Goal: Communication & Community: Answer question/provide support

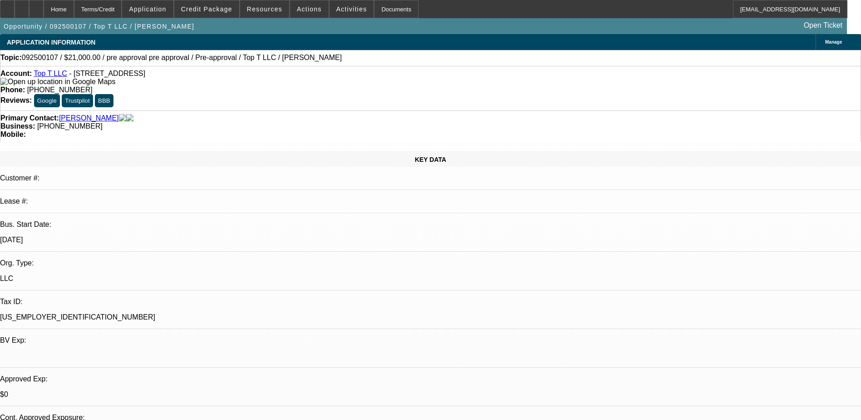
select select "0"
select select "15"
select select "0.1"
select select "4"
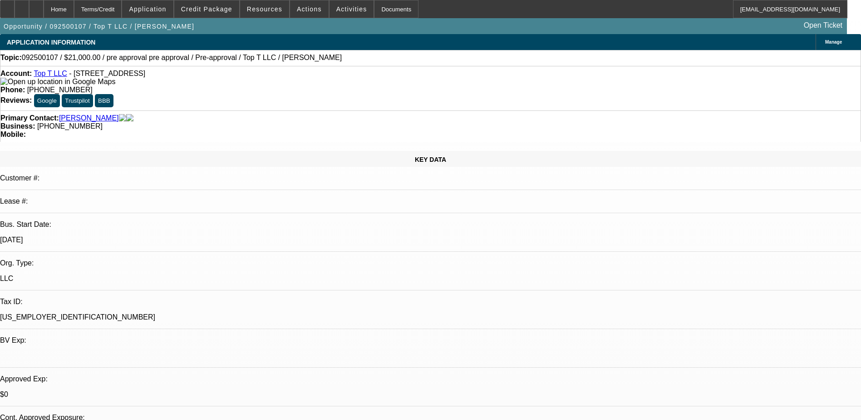
select select "0"
select select "6"
select select "0"
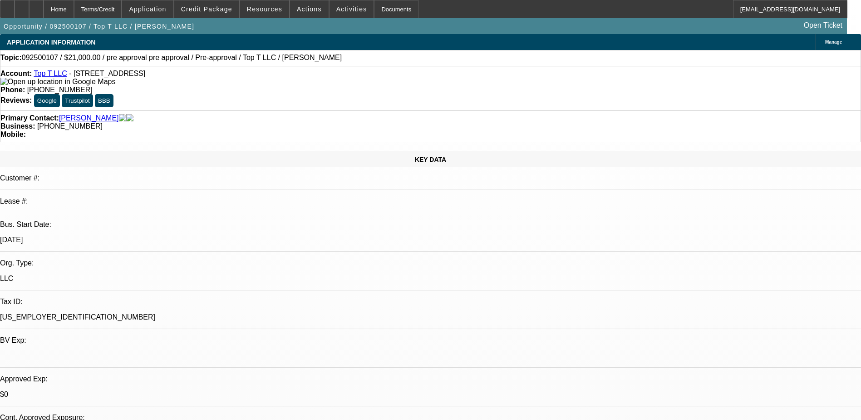
select select "0"
select select "0.1"
select select "4"
select select "0"
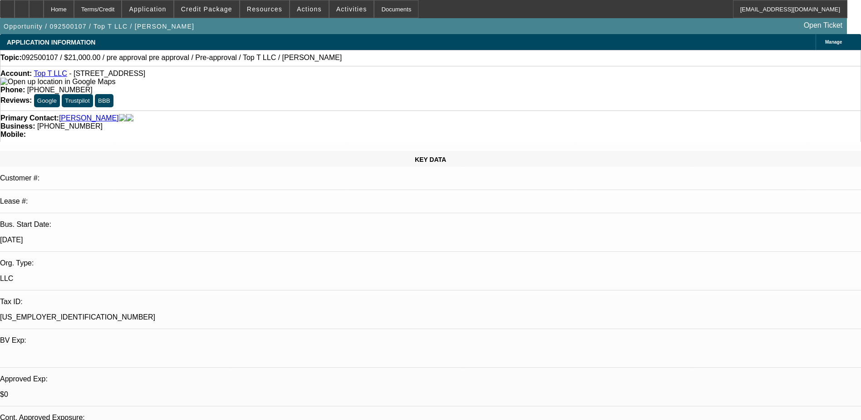
select select "0.1"
select select "4"
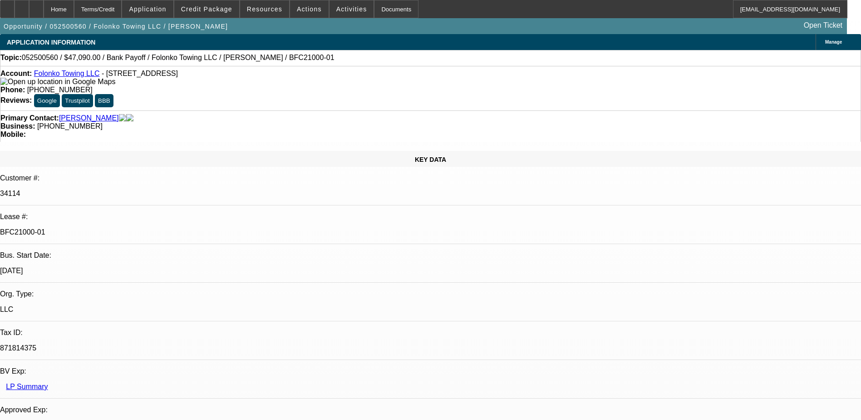
select select "0"
select select "2"
select select "0.1"
select select "4"
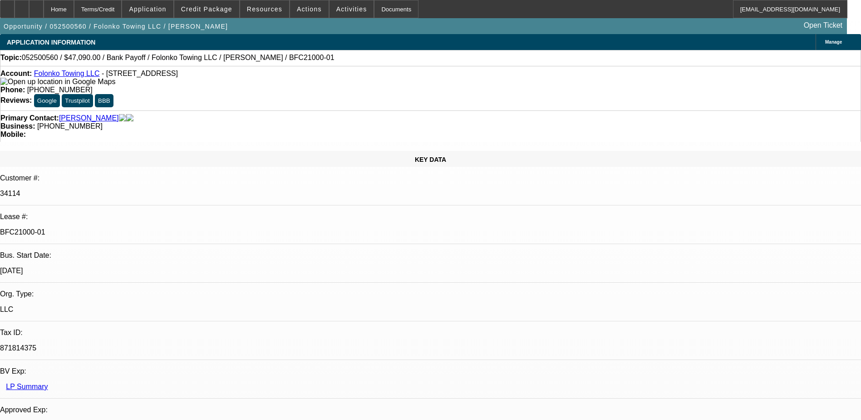
select select "0"
select select "2"
select select "0.1"
select select "4"
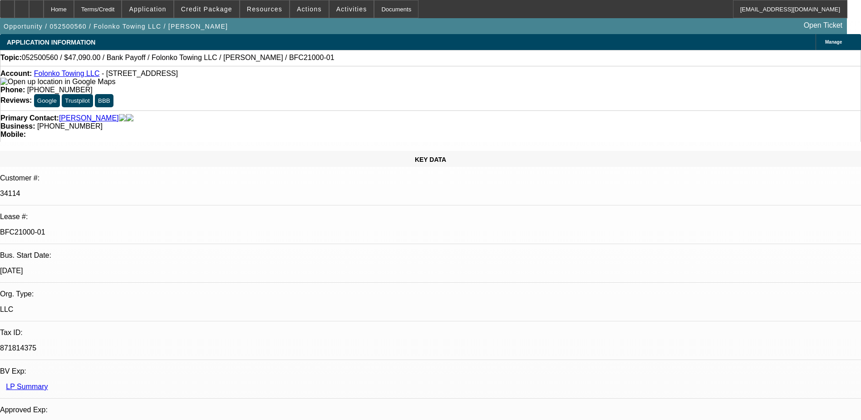
select select "0"
select select "2"
select select "0.1"
select select "4"
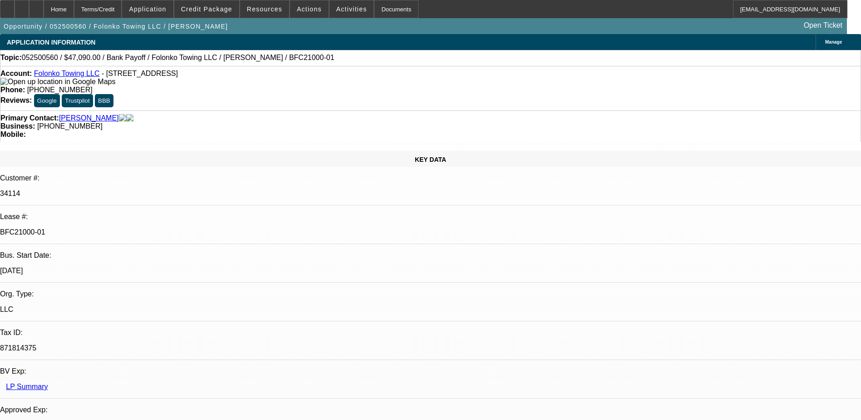
select select "0"
select select "2"
select select "0.1"
select select "4"
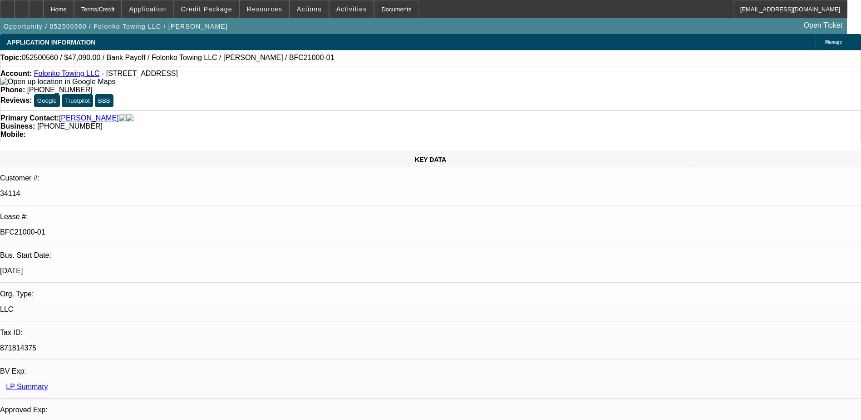
scroll to position [1408, 0]
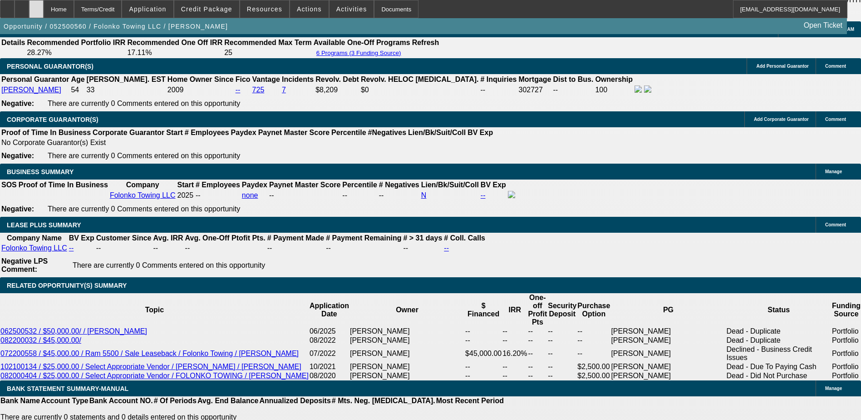
click at [36, 6] on icon at bounding box center [36, 6] width 0 height 0
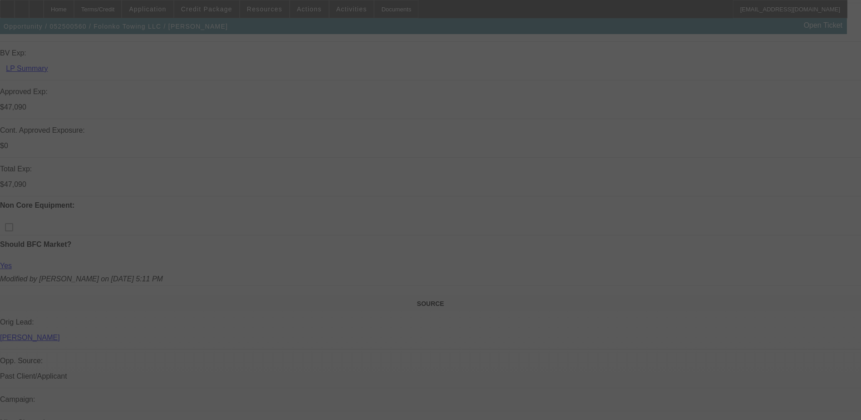
scroll to position [358, 0]
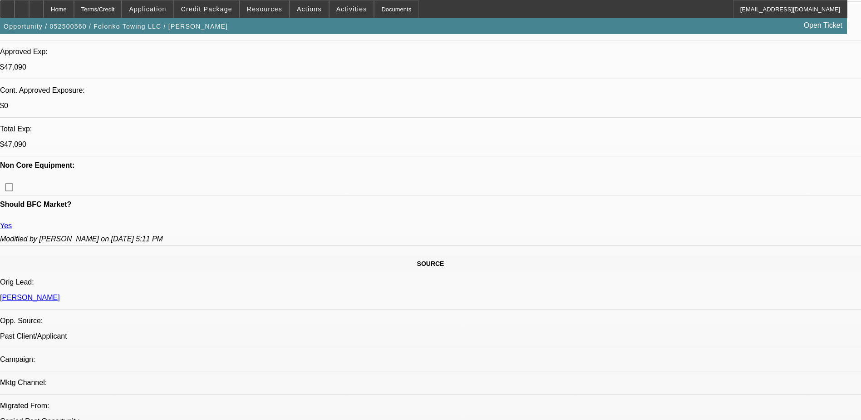
select select "0"
select select "2"
select select "0.1"
select select "0"
select select "2"
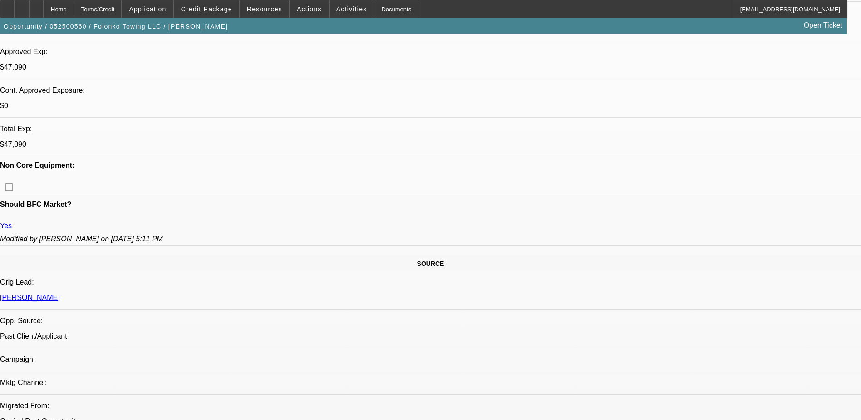
select select "0.1"
select select "0"
select select "2"
select select "0.1"
select select "0"
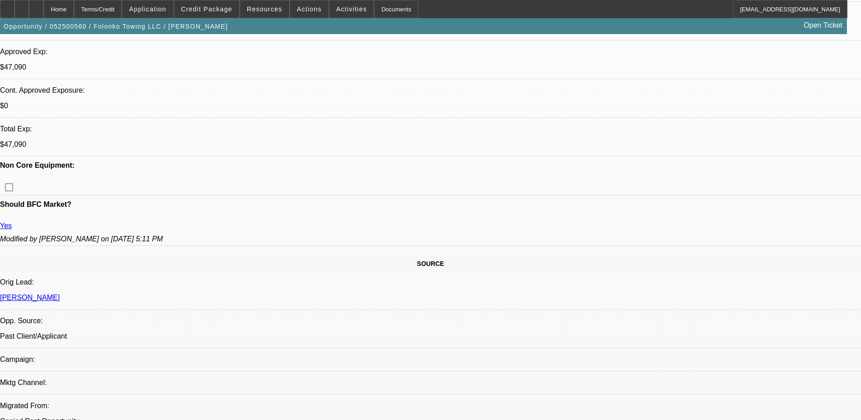
select select "2"
select select "0.1"
select select "1"
select select "2"
select select "4"
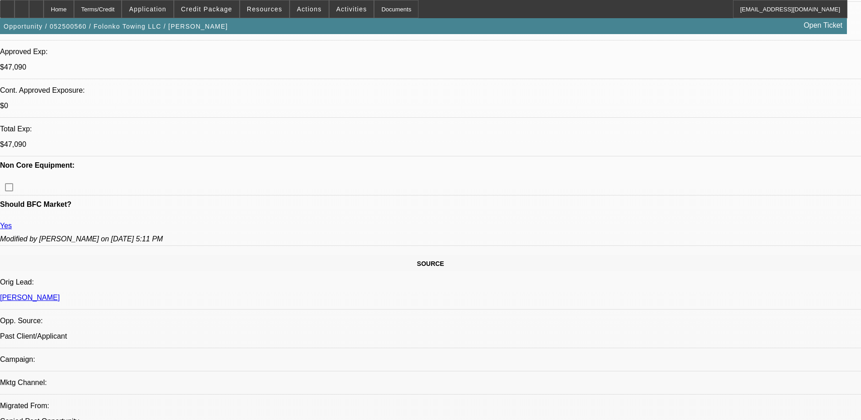
select select "1"
select select "2"
select select "4"
select select "1"
select select "2"
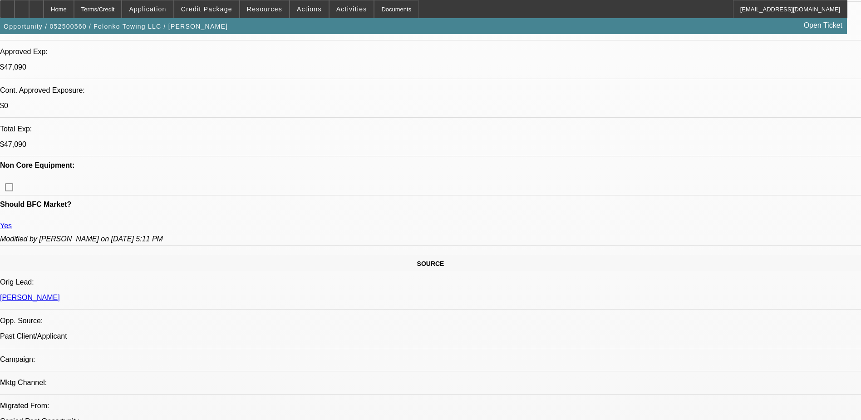
select select "4"
select select "1"
select select "2"
select select "4"
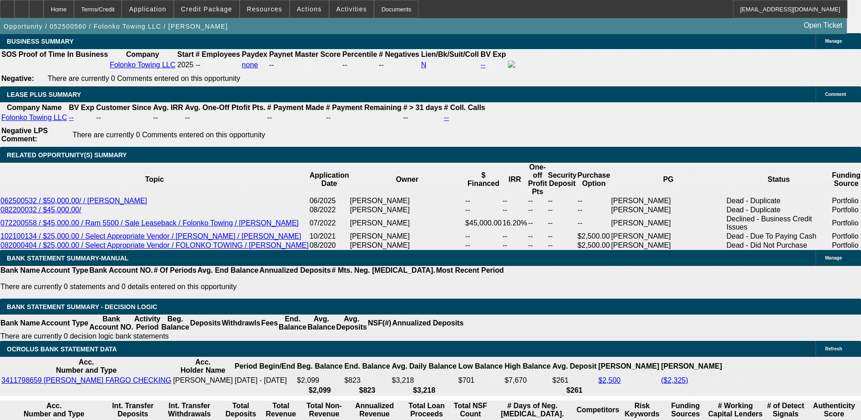
scroll to position [1538, 0]
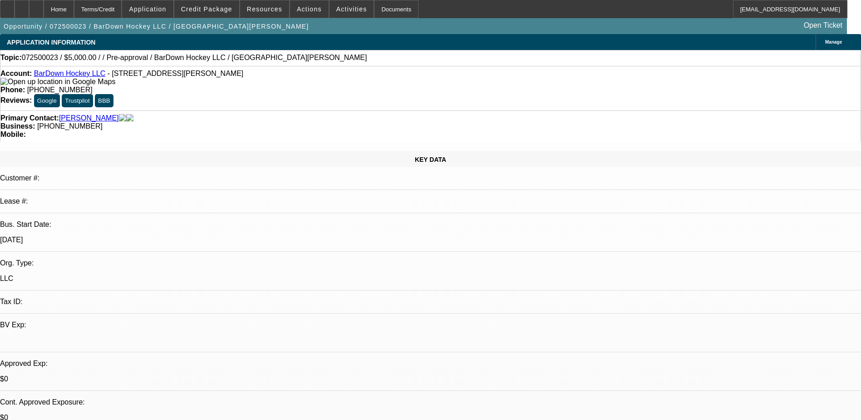
select select "0"
select select "2"
select select "0.1"
select select "4"
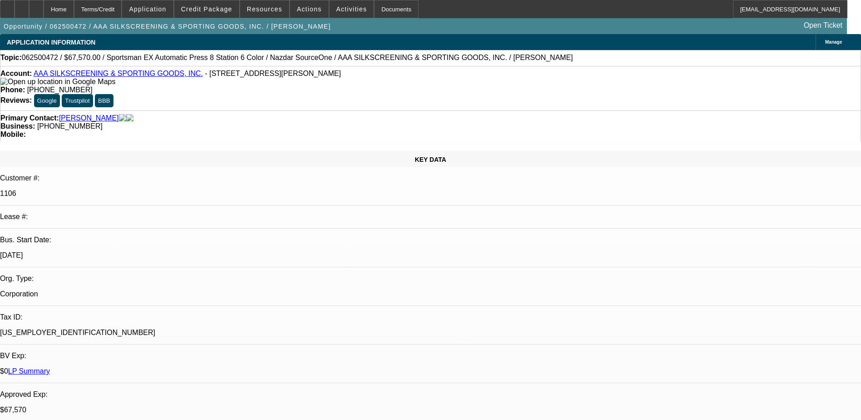
select select "0"
select select "0.1"
select select "0"
select select "0.1"
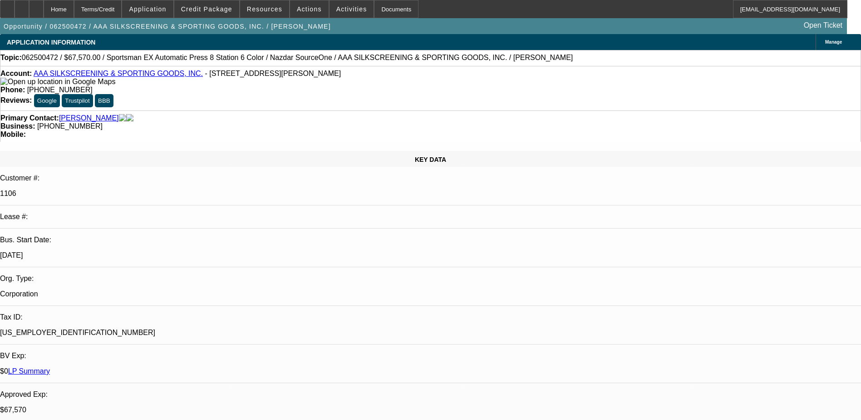
select select "0"
select select "0.1"
select select "0"
select select "2"
select select "0.1"
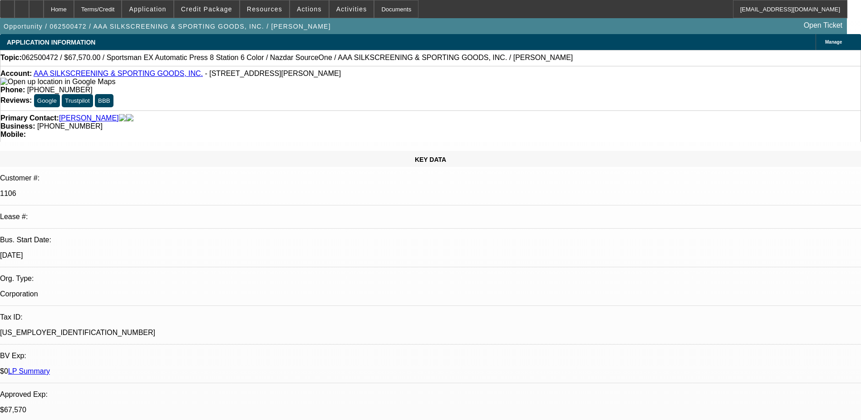
select select "1"
select select "5"
select select "4"
select select "1"
select select "2"
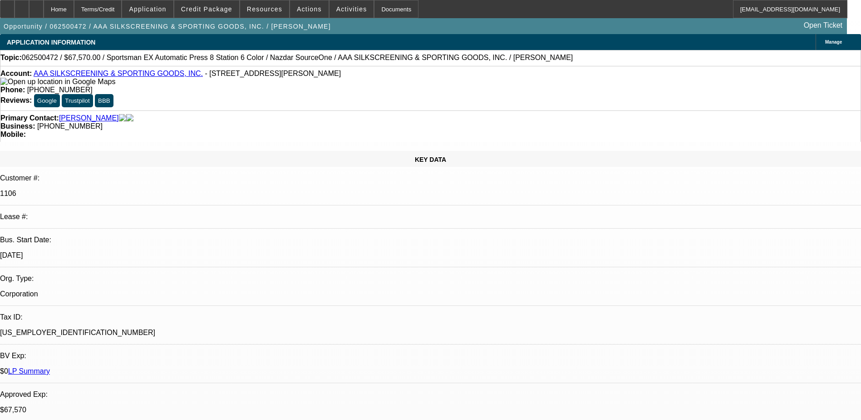
select select "4"
select select "1"
select select "2"
select select "4"
select select "1"
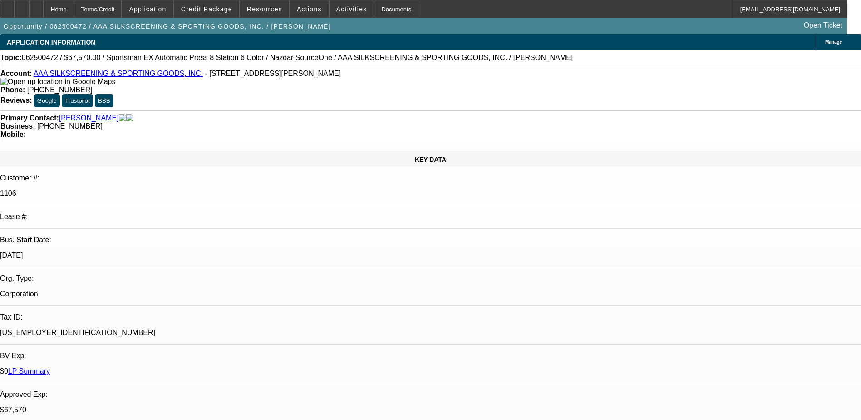
select select "2"
select select "4"
click at [85, 75] on link "AAA SILKSCREENING & SPORTING GOODS, INC." at bounding box center [118, 73] width 169 height 8
click at [215, 15] on button "Credit Package" at bounding box center [206, 8] width 65 height 17
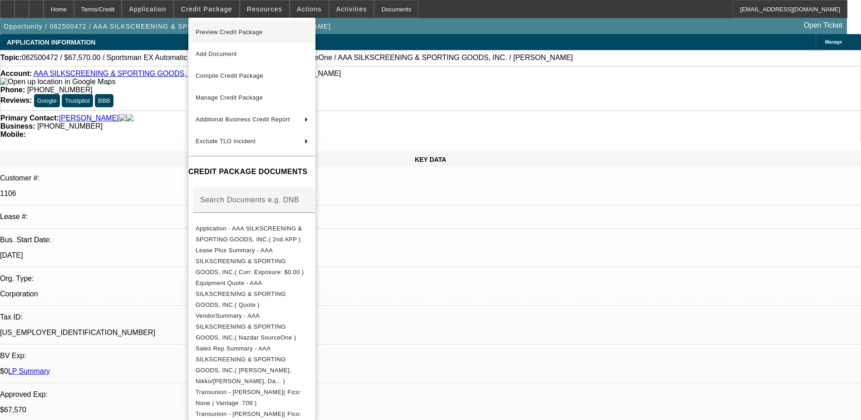
click at [250, 37] on span "Preview Credit Package" at bounding box center [252, 32] width 113 height 11
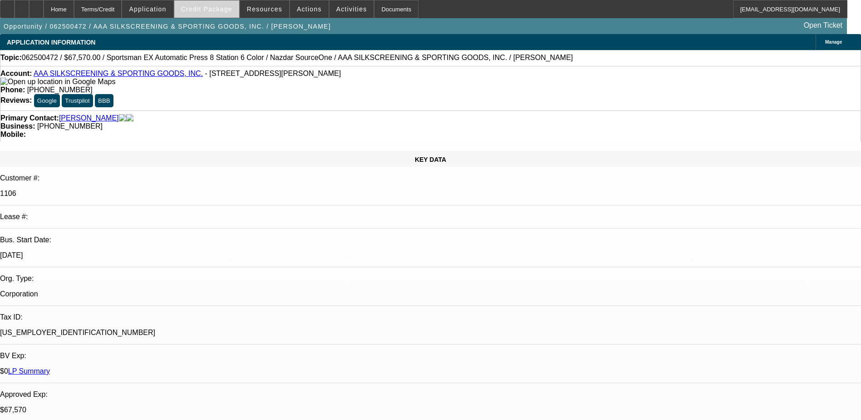
click at [211, 8] on span "Credit Package" at bounding box center [206, 8] width 51 height 7
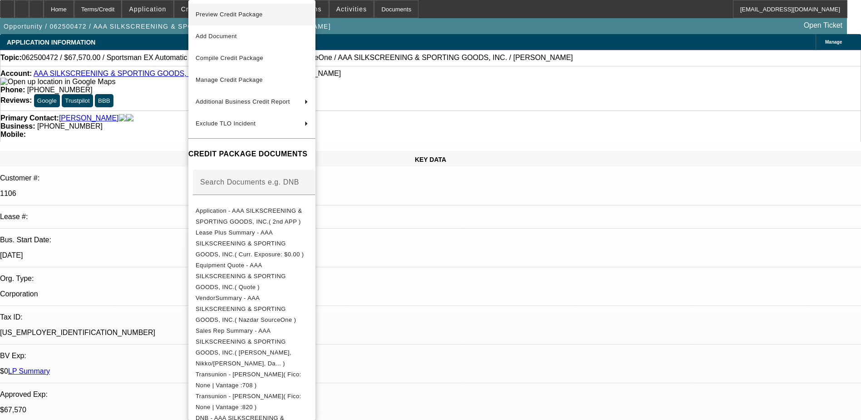
click at [238, 16] on span "Preview Credit Package" at bounding box center [229, 14] width 67 height 7
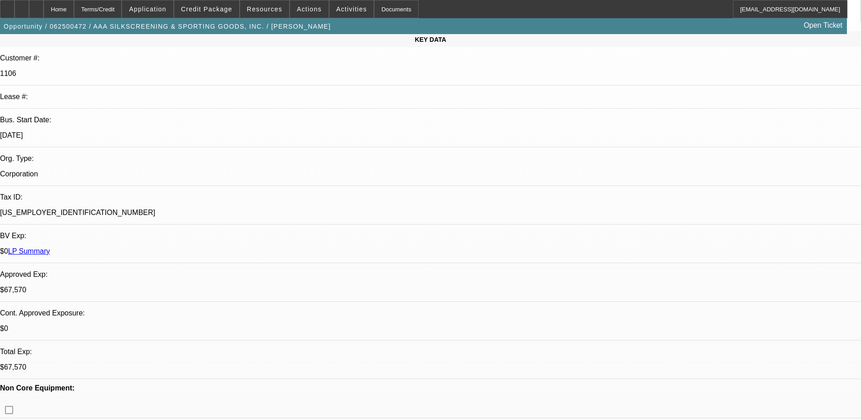
scroll to position [272, 0]
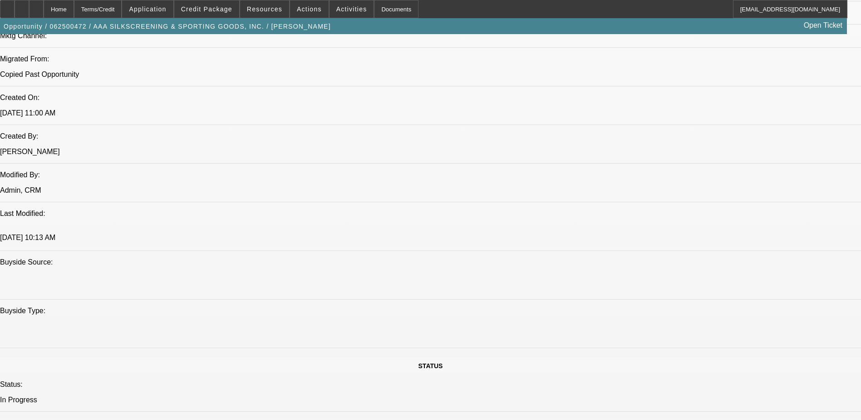
scroll to position [681, 0]
click at [313, 12] on span at bounding box center [309, 9] width 39 height 22
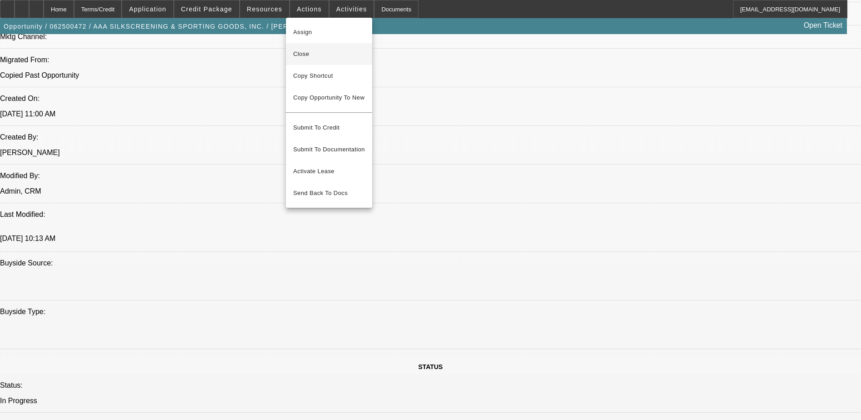
click at [307, 56] on span "Close" at bounding box center [329, 54] width 72 height 11
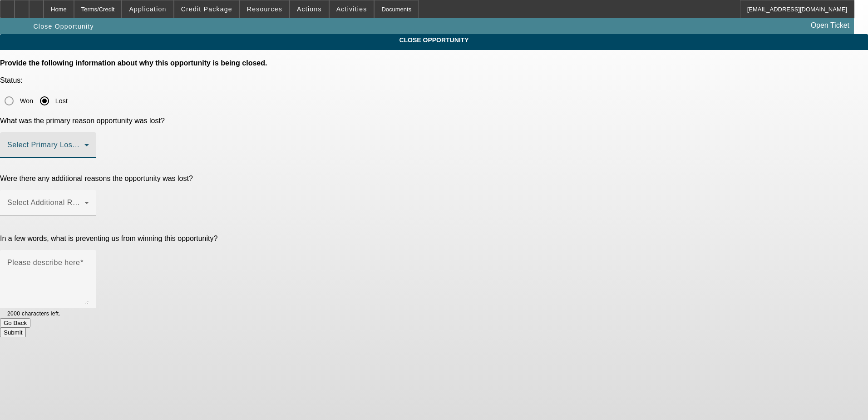
click at [89, 143] on mat-select at bounding box center [48, 148] width 82 height 11
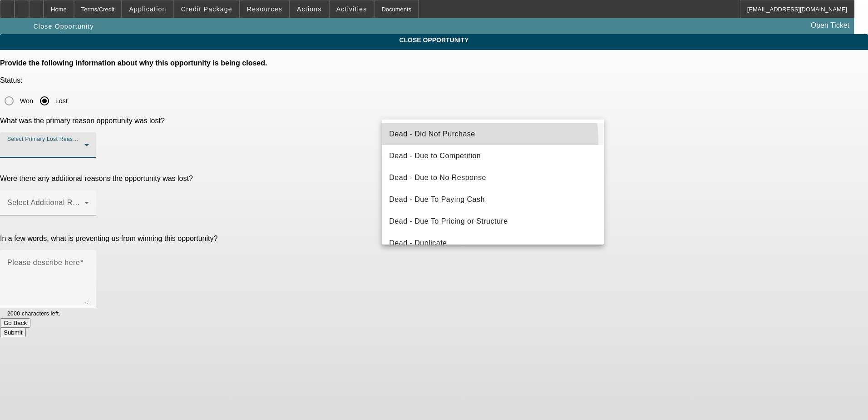
click at [468, 141] on mat-option "Dead - Did Not Purchase" at bounding box center [493, 134] width 222 height 22
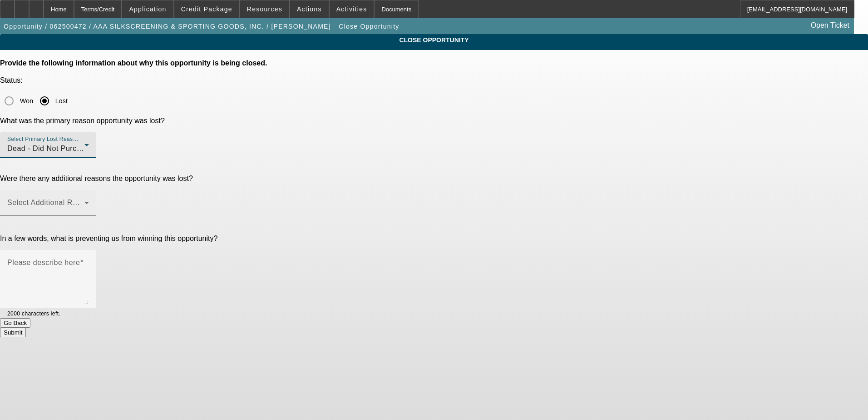
click at [89, 201] on mat-select at bounding box center [48, 206] width 82 height 11
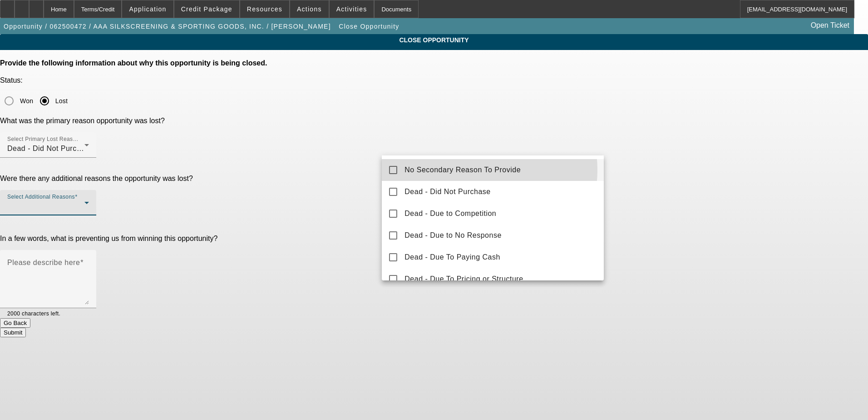
click at [464, 170] on span "No Secondary Reason To Provide" at bounding box center [463, 169] width 116 height 11
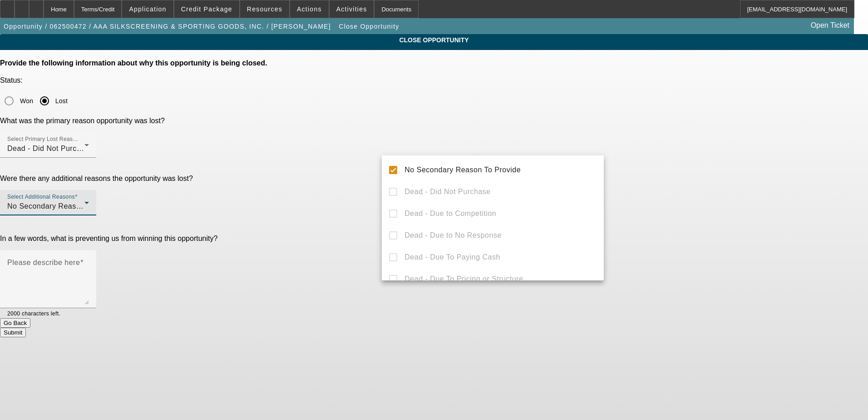
click at [366, 208] on div at bounding box center [434, 210] width 868 height 420
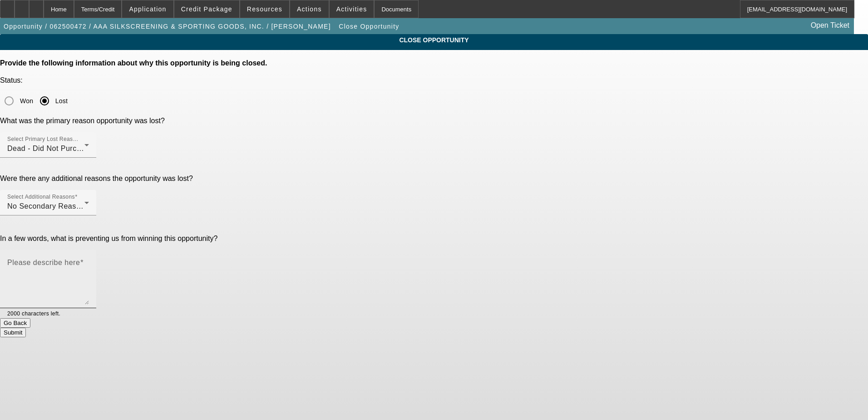
click at [89, 261] on textarea "Please describe here" at bounding box center [48, 283] width 82 height 44
type textarea "C"
type textarea "Holding off for now"
click at [26, 327] on button "Submit" at bounding box center [13, 332] width 26 height 10
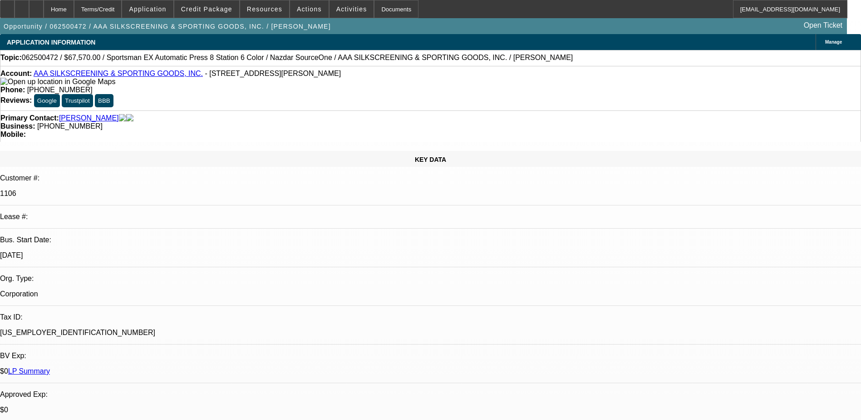
select select "0"
select select "0.1"
select select "0"
select select "0.1"
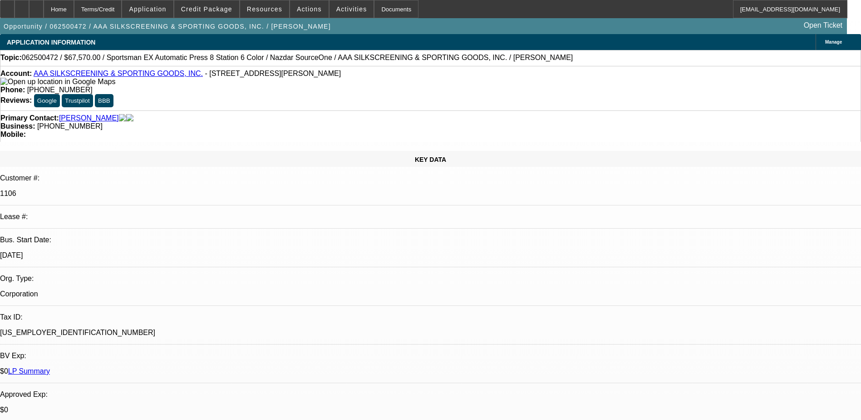
select select "0"
select select "0.1"
select select "0"
select select "2"
select select "0.1"
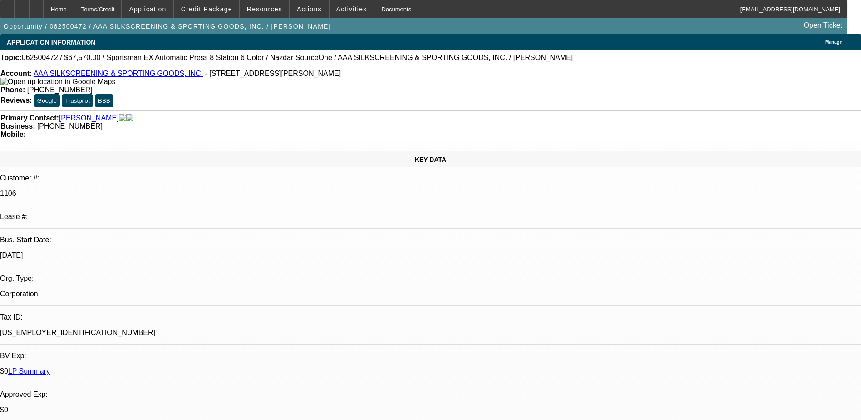
select select "1"
select select "5"
select select "4"
select select "1"
select select "2"
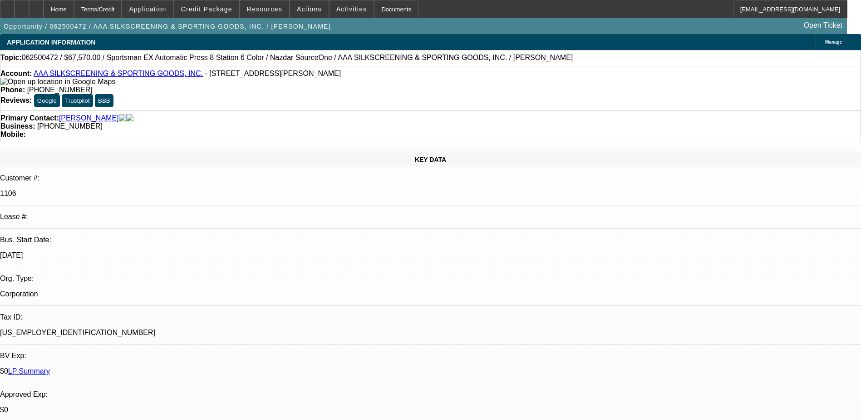
select select "4"
select select "1"
select select "2"
select select "4"
select select "1"
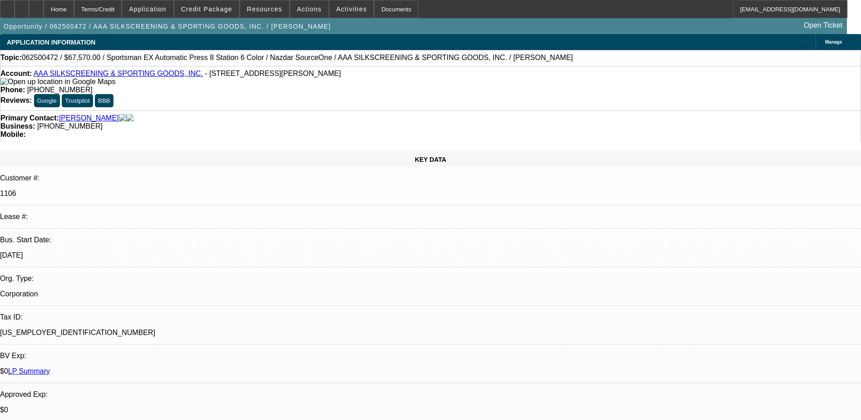
select select "2"
select select "4"
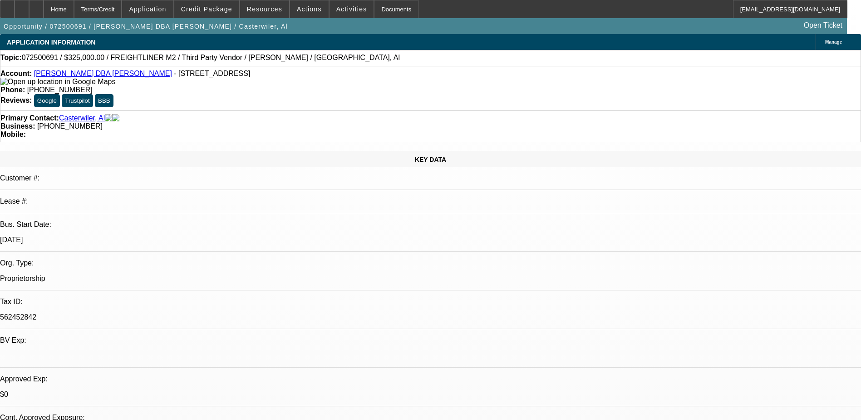
select select "0"
select select "0.1"
select select "0"
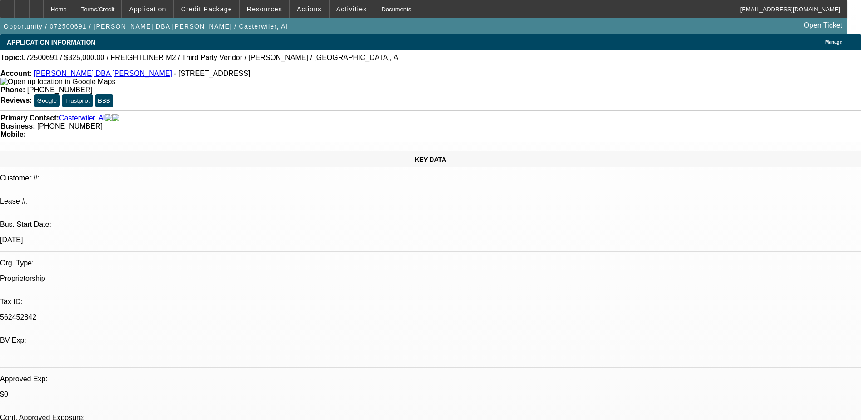
select select "0.1"
select select "0"
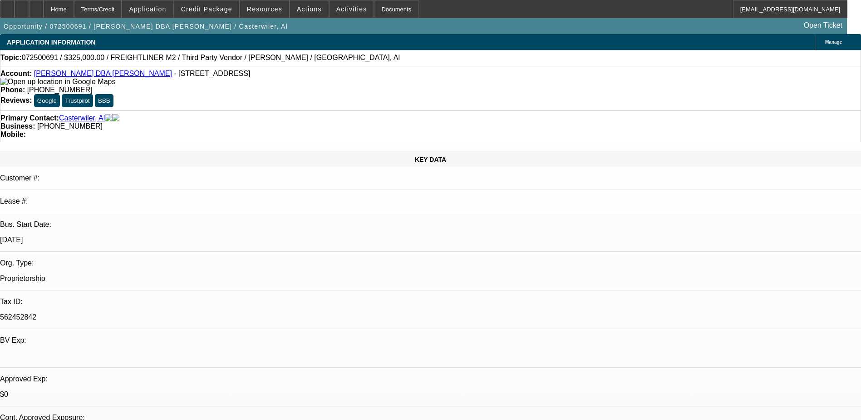
select select "0"
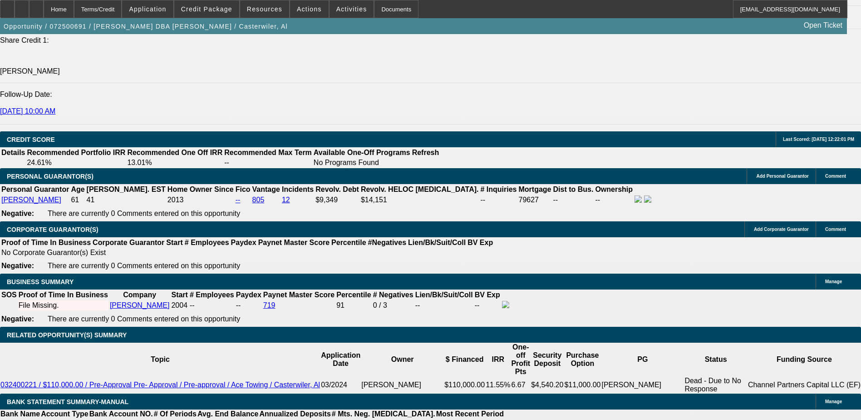
select select "1"
select select "6"
select select "1"
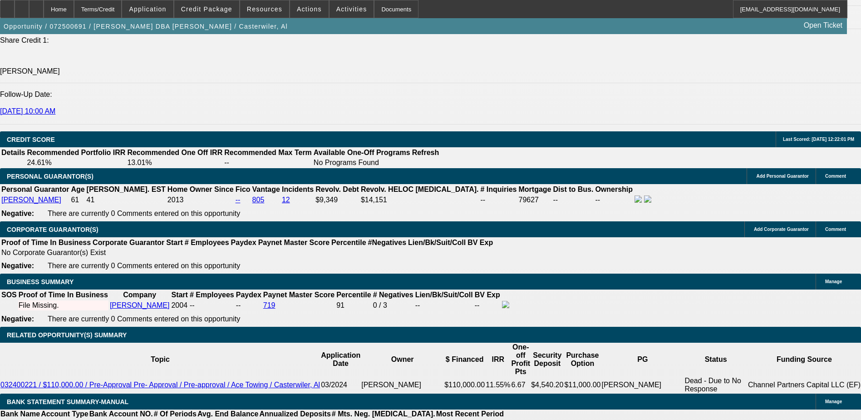
select select "6"
select select "1"
select select "2"
select select "6"
select select "1"
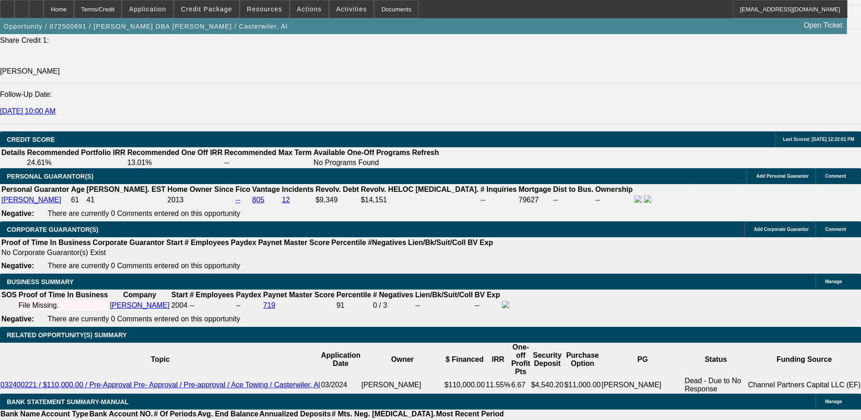
select select "9"
select select "6"
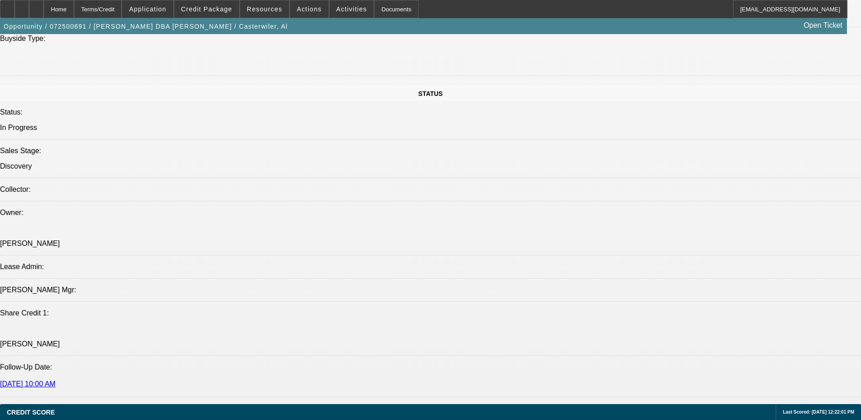
scroll to position [666, 0]
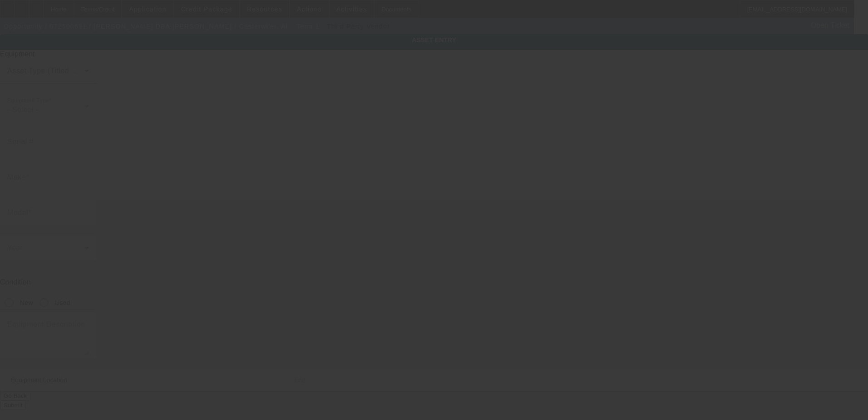
type input "[US_VEHICLE_IDENTIFICATION_NUMBER]"
type input "Freightliner"
type input "M2"
radio input "true"
type input "110 Dane Dr"
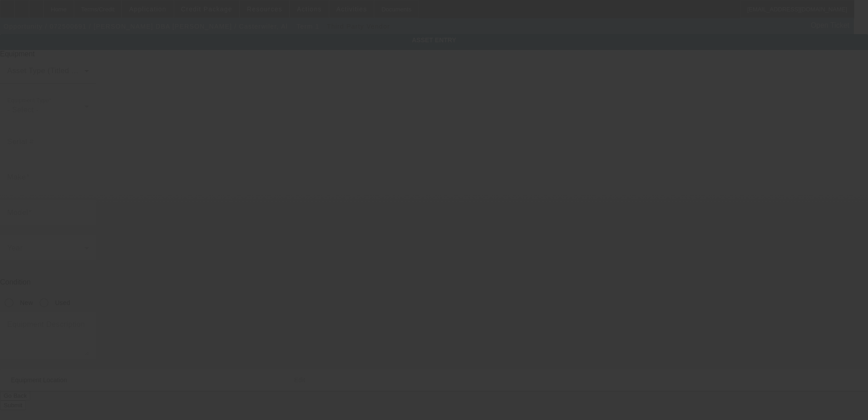
type input "[GEOGRAPHIC_DATA]"
type input "15601"
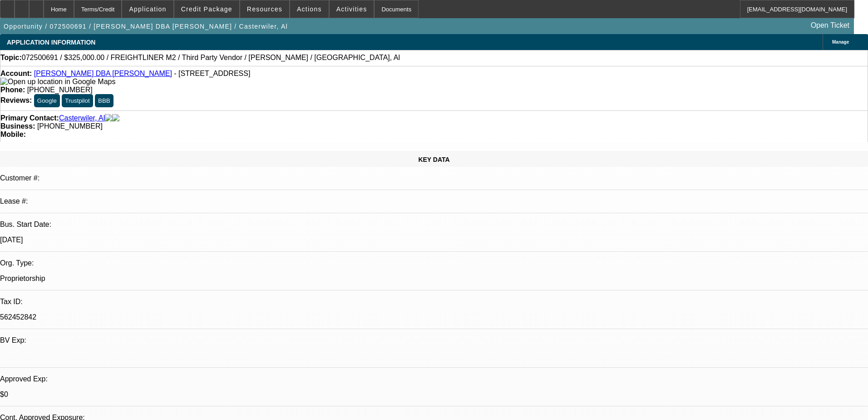
select select "0"
select select "0.1"
select select "6"
select select "0"
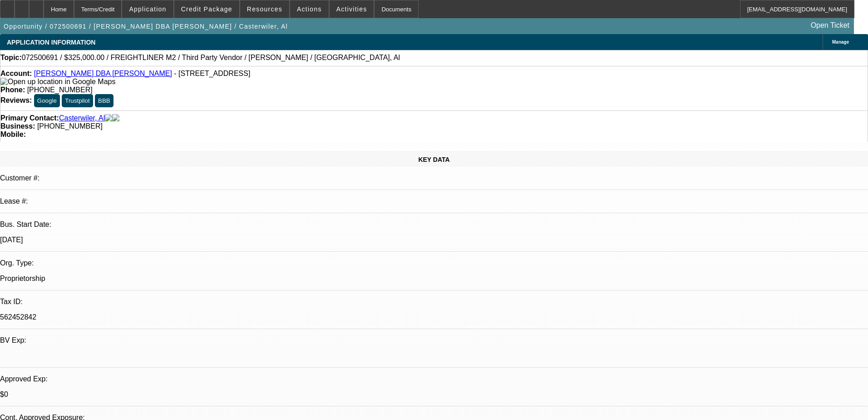
select select "0"
select select "0.1"
select select "6"
select select "0"
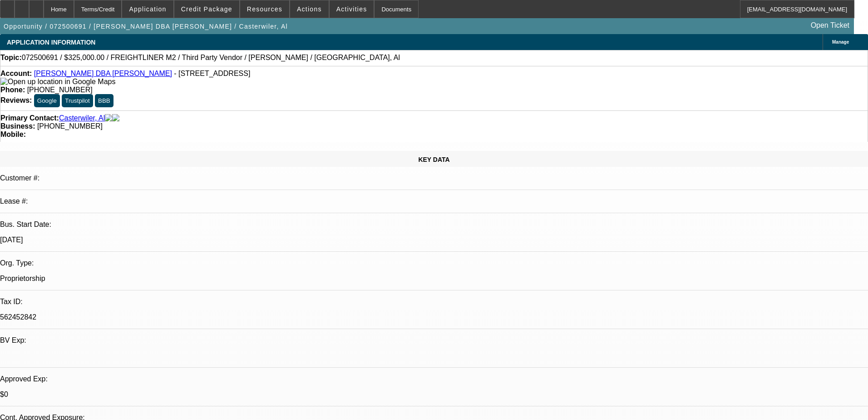
select select "2"
select select "0"
select select "6"
select select "0"
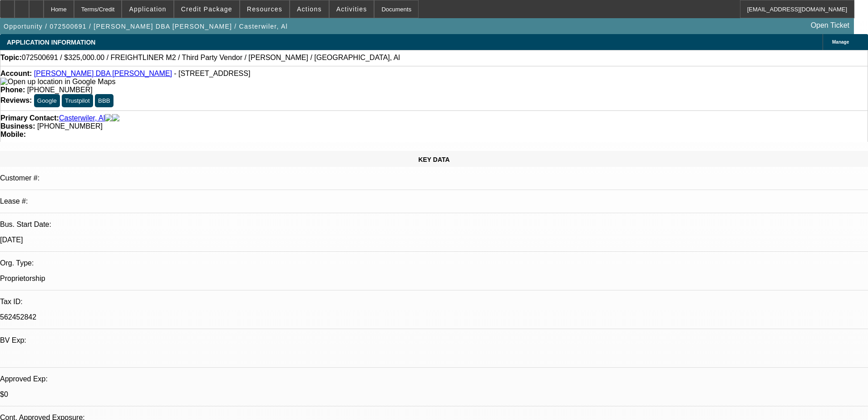
select select "9"
select select "0"
select select "6"
select select "0"
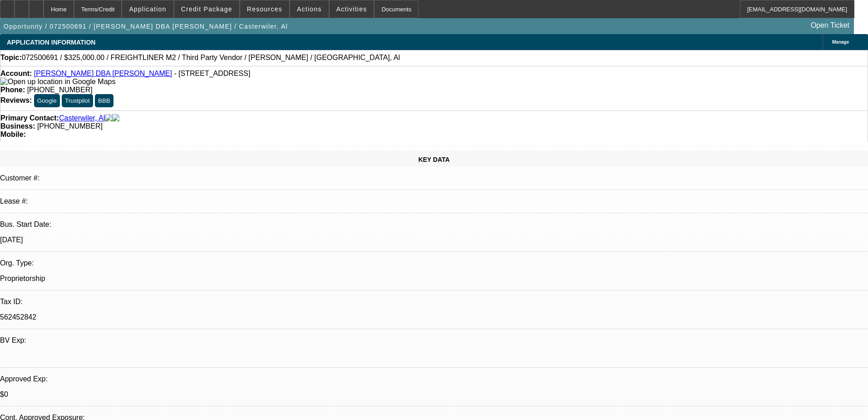
select select "0.1"
select select "6"
select select "0"
select select "0.1"
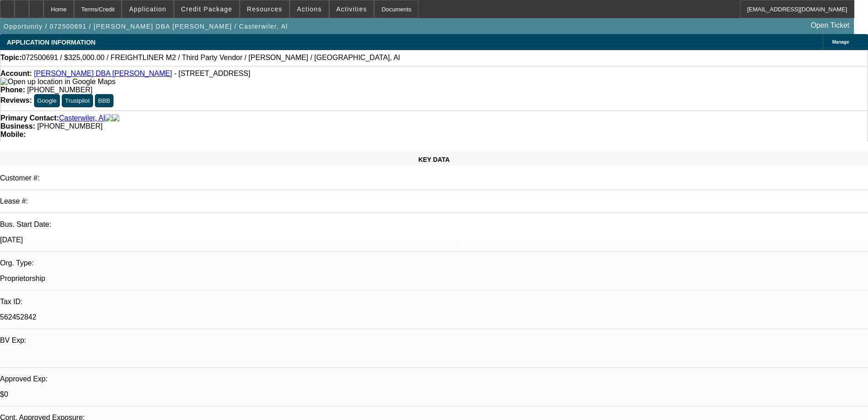
select select "6"
select select "0"
select select "2"
select select "0"
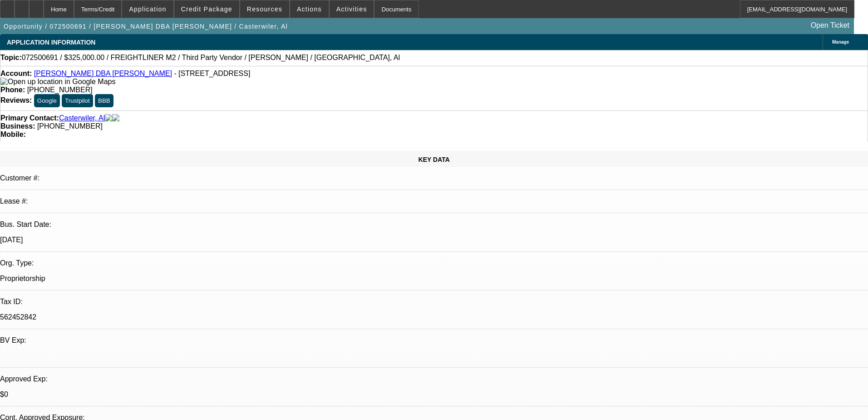
select select "6"
select select "0"
select select "9"
select select "0"
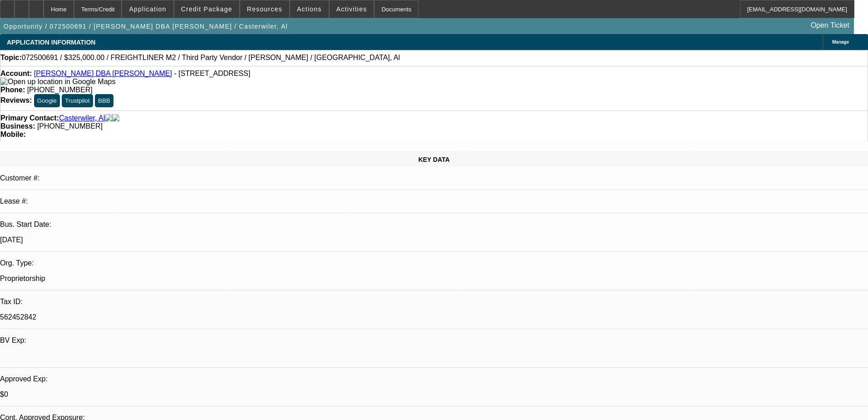
select select "6"
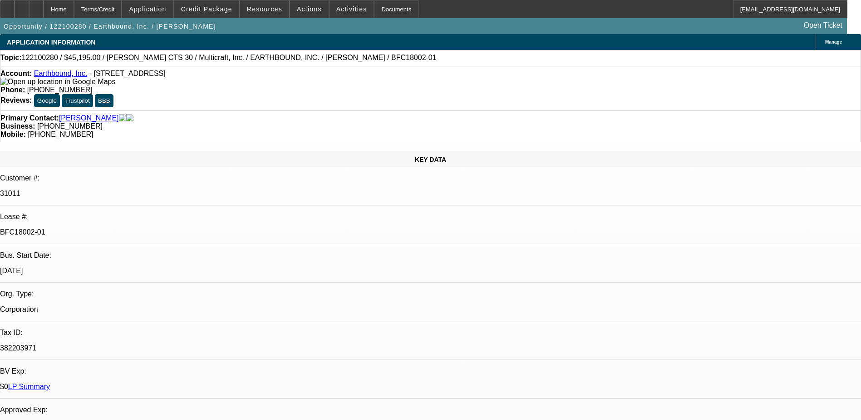
select select "0"
select select "2"
select select "0"
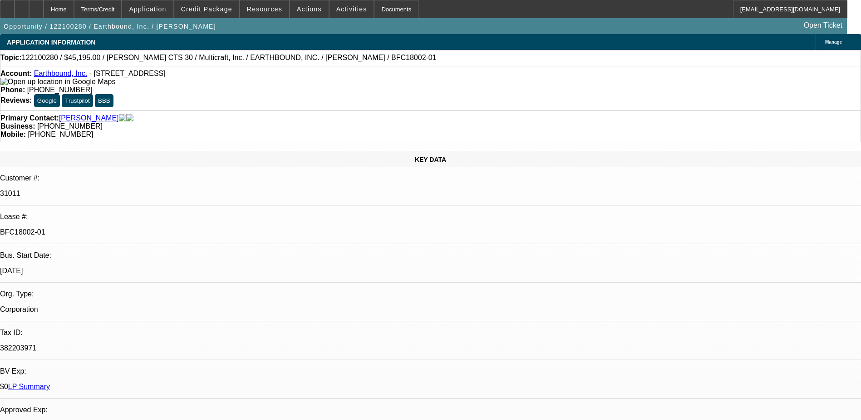
select select "0"
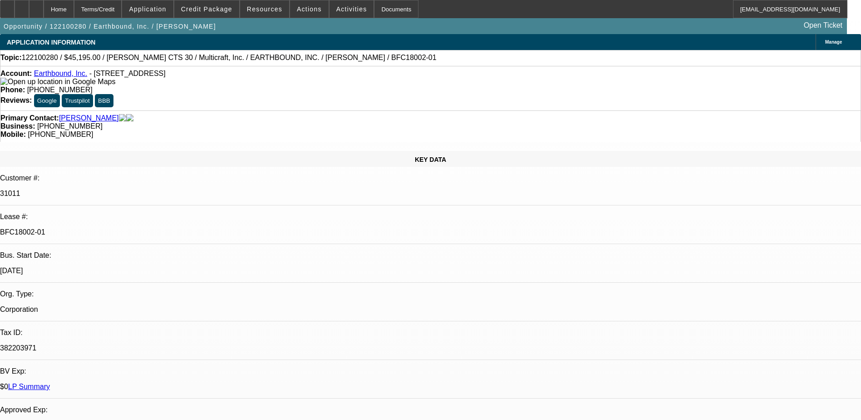
select select "0"
select select "1"
select select "2"
select select "6"
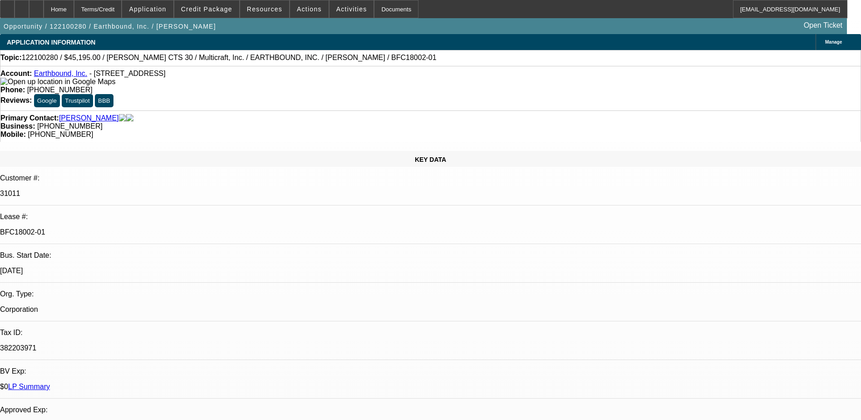
select select "1"
select select "6"
select select "1"
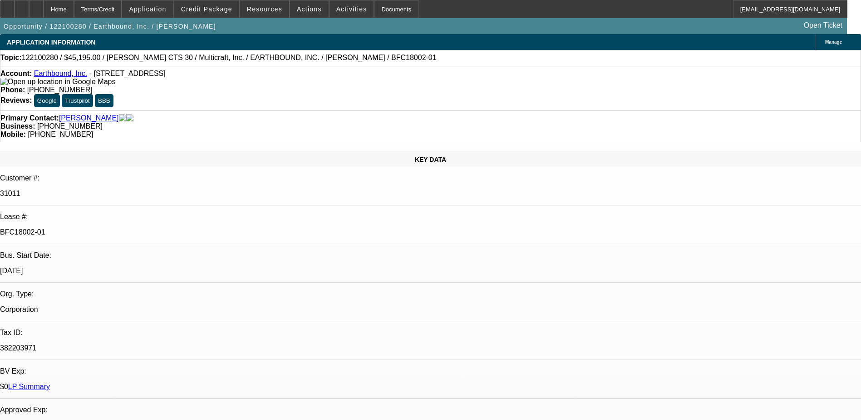
select select "6"
select select "1"
select select "6"
drag, startPoint x: 153, startPoint y: 154, endPoint x: 106, endPoint y: 154, distance: 47.7
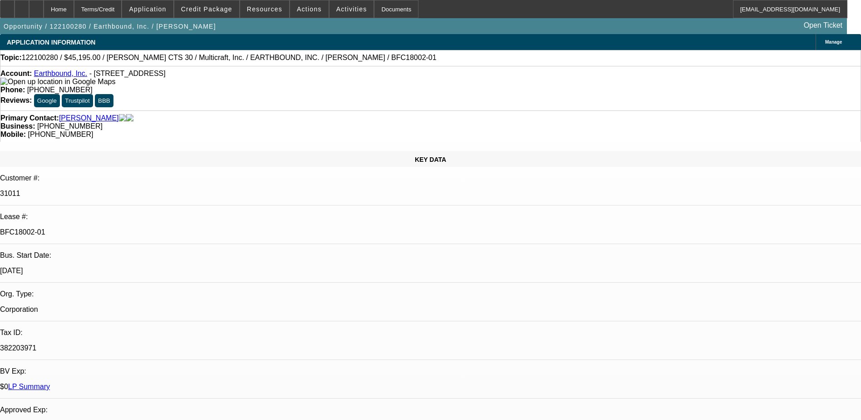
click at [106, 228] on div "BFC18002-01" at bounding box center [430, 232] width 861 height 8
copy p "BFC18002-01"
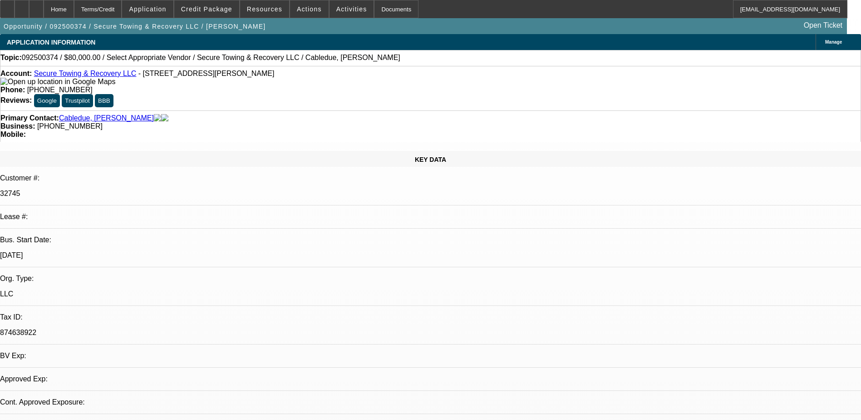
select select "0"
select select "2"
select select "0.1"
select select "1"
select select "2"
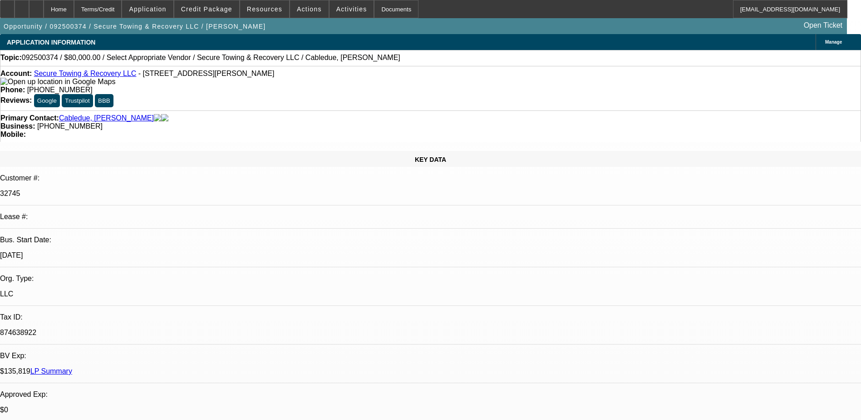
select select "4"
click at [84, 77] on link "Secure Towing & Recovery LLC" at bounding box center [85, 73] width 103 height 8
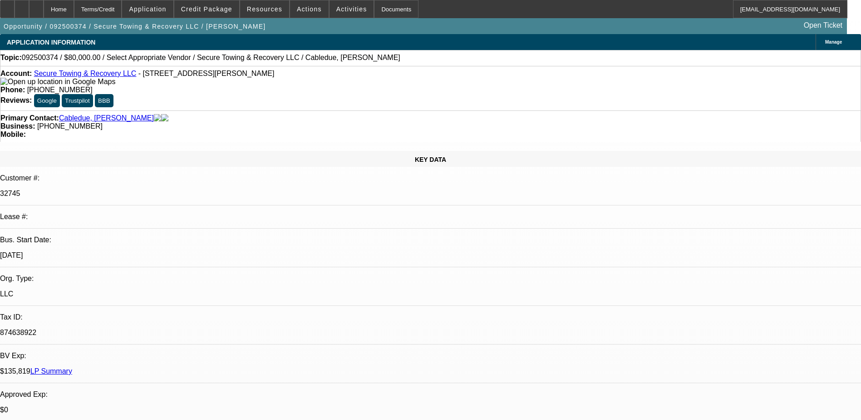
click at [84, 76] on link "Secure Towing & Recovery LLC" at bounding box center [85, 73] width 103 height 8
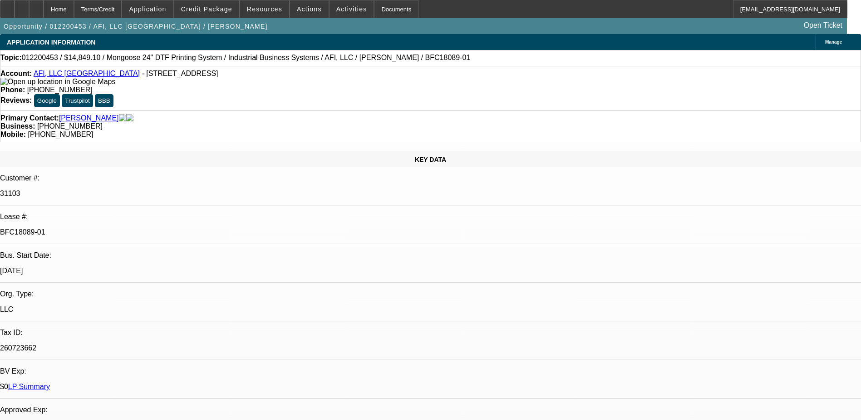
select select "0"
select select "6"
select select "0"
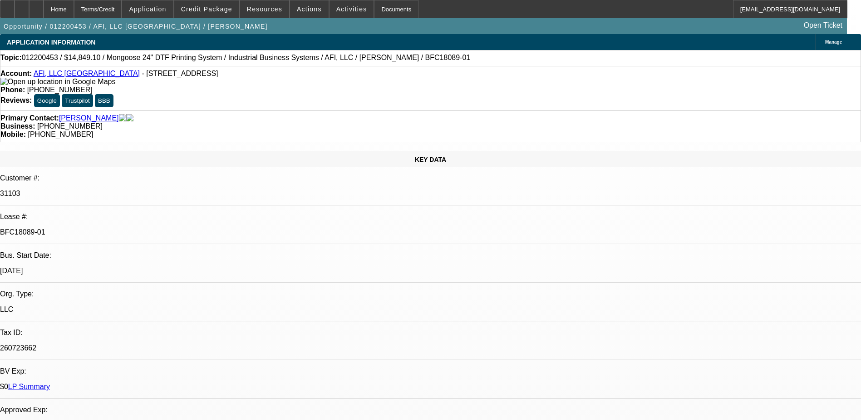
select select "0"
select select "0.1"
select select "4"
select select "0"
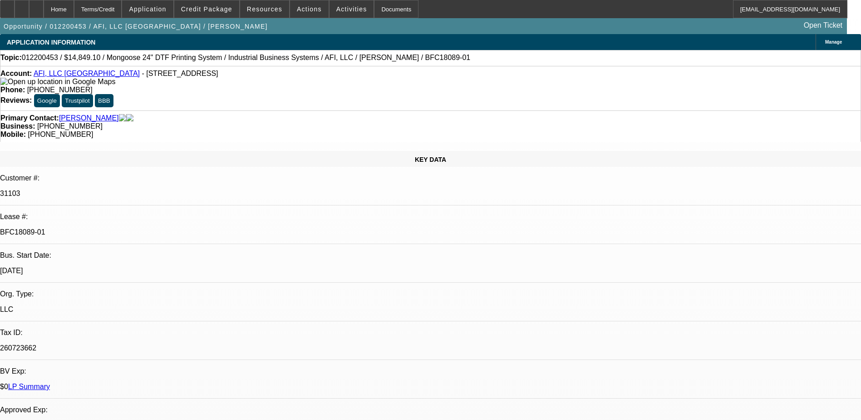
select select "0.1"
select select "4"
select select "0"
select select "0.1"
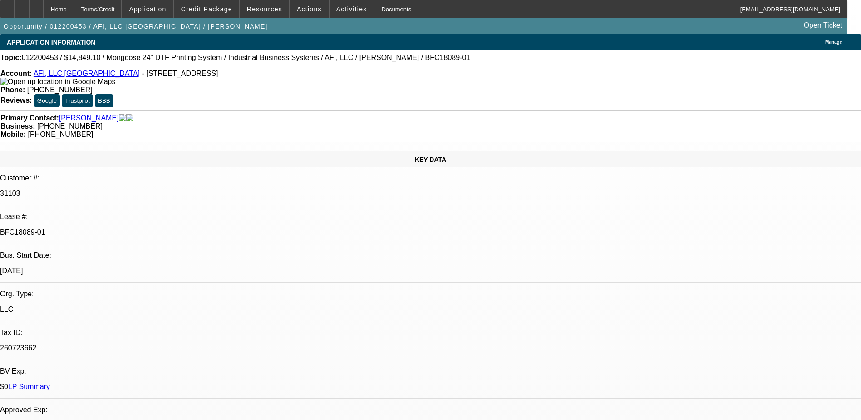
select select "4"
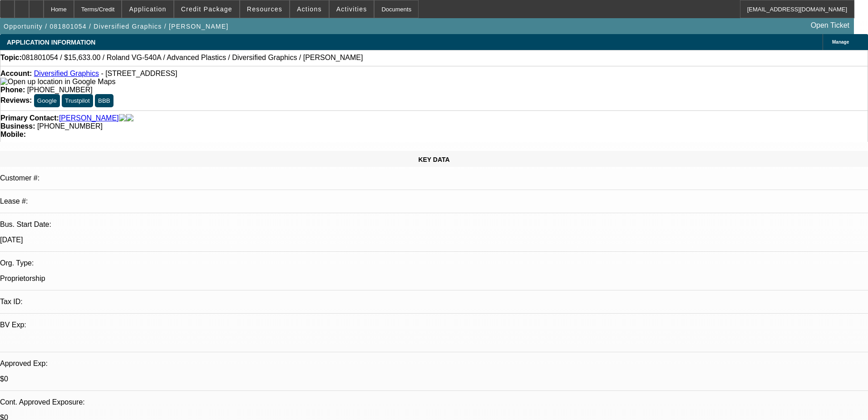
select select "0.1"
select select "2"
select select "0.1"
select select "4"
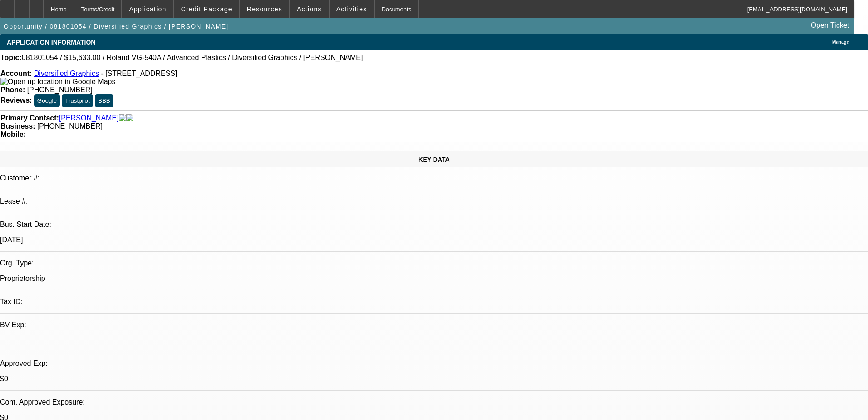
select select "0.1"
select select "2"
select select "0.1"
select select "4"
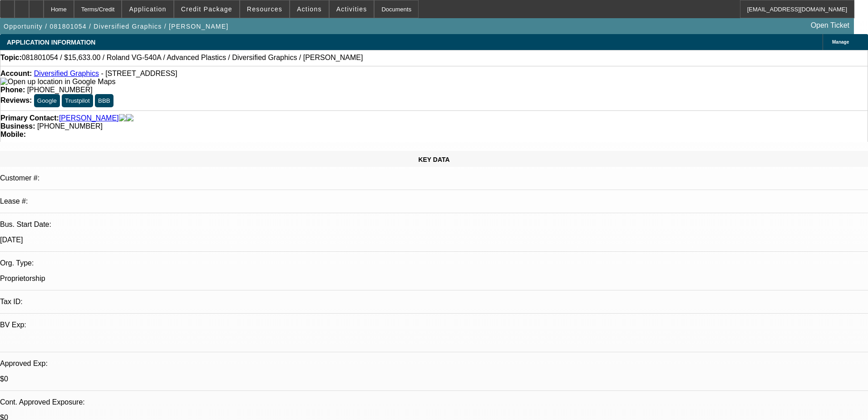
select select "0.1"
select select "2"
select select "0.1"
select select "4"
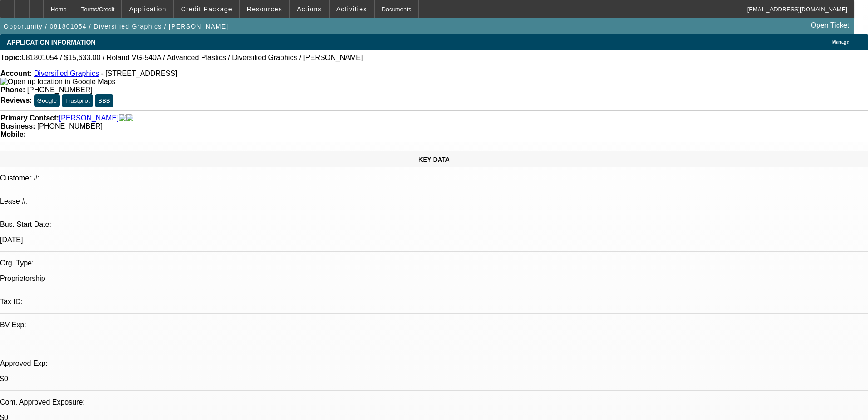
select select "0.1"
select select "2"
select select "0.1"
select select "4"
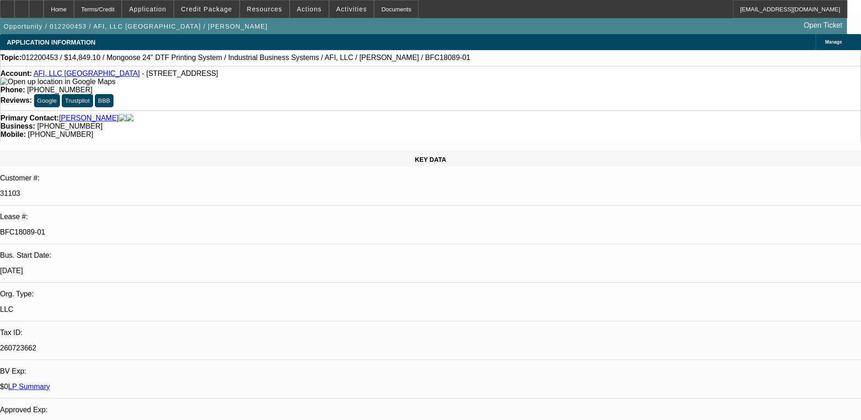
select select "0"
select select "6"
select select "0"
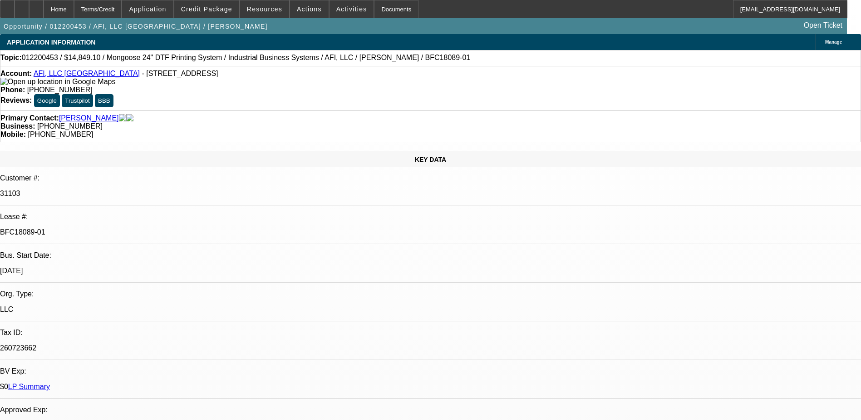
select select "0"
select select "0.1"
select select "4"
select select "0"
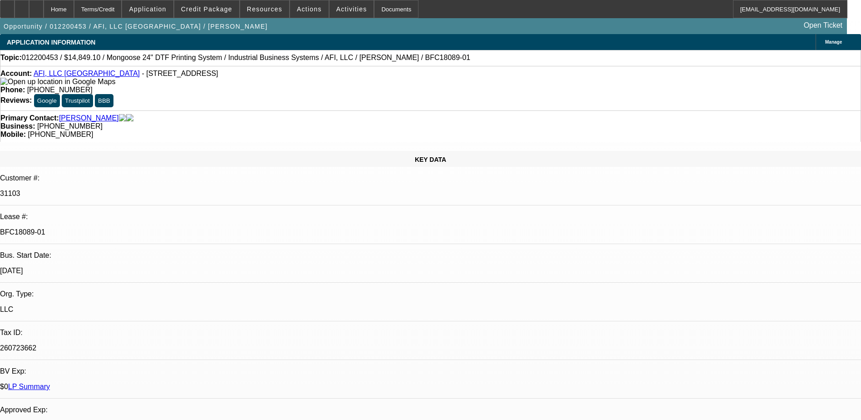
select select "0.1"
select select "4"
select select "0"
select select "0.1"
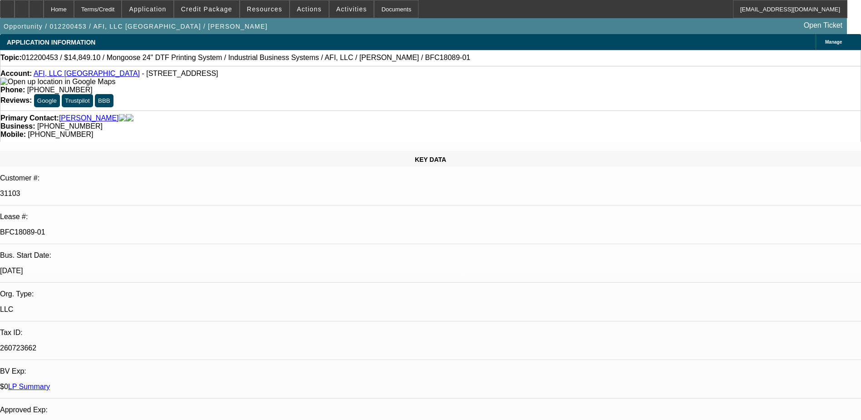
select select "4"
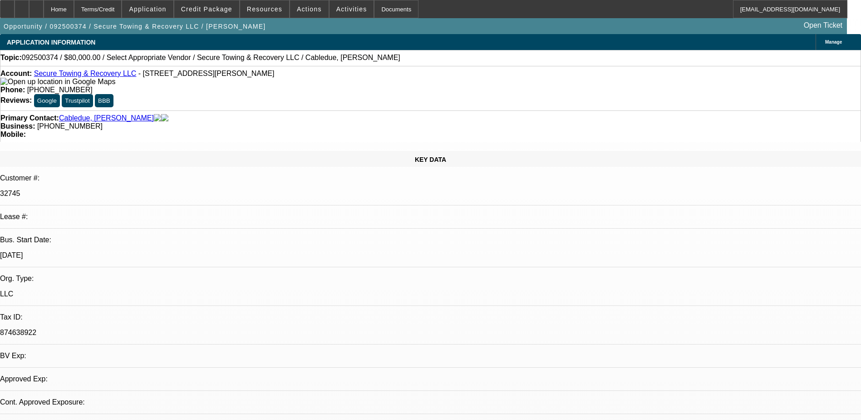
select select "0"
select select "2"
select select "0.1"
select select "4"
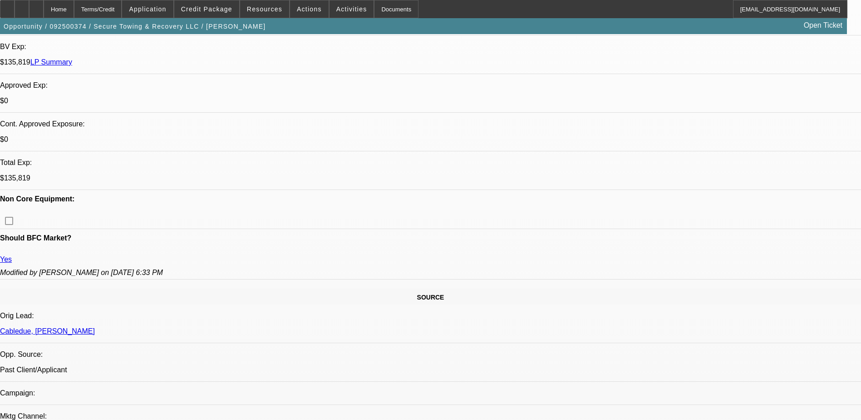
scroll to position [499, 0]
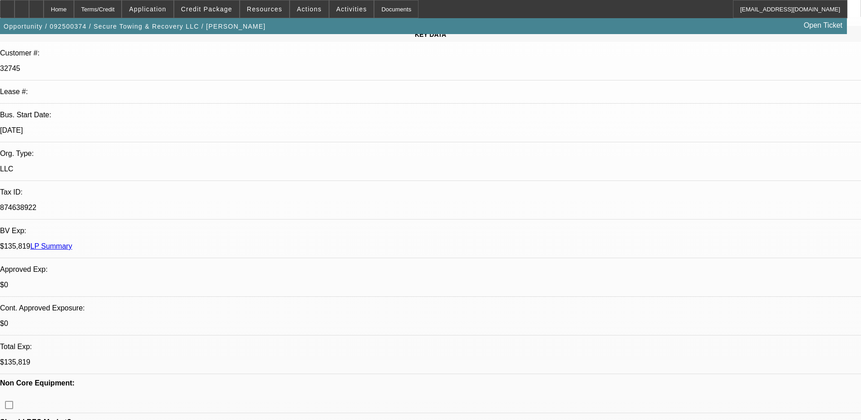
scroll to position [91, 0]
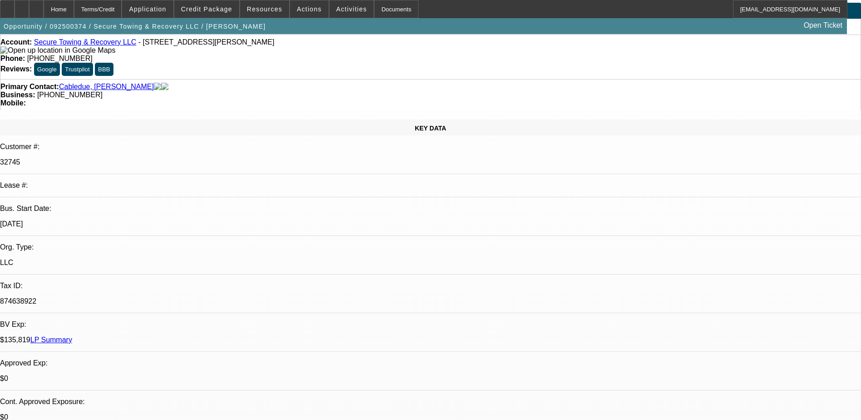
scroll to position [0, 0]
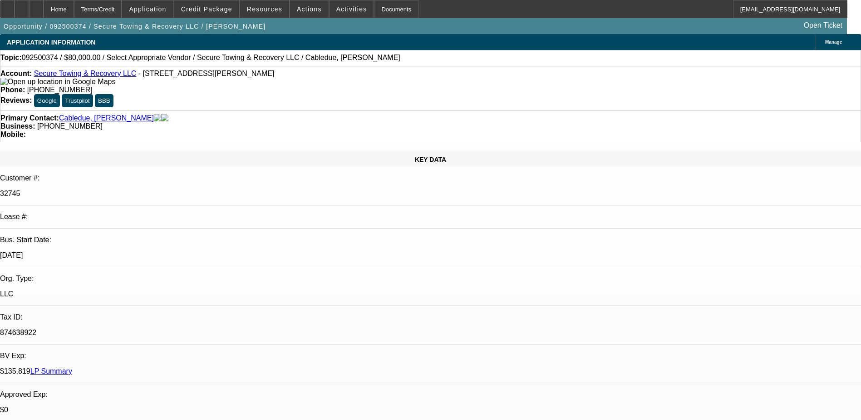
click at [73, 77] on link "Secure Towing & Recovery LLC" at bounding box center [85, 73] width 103 height 8
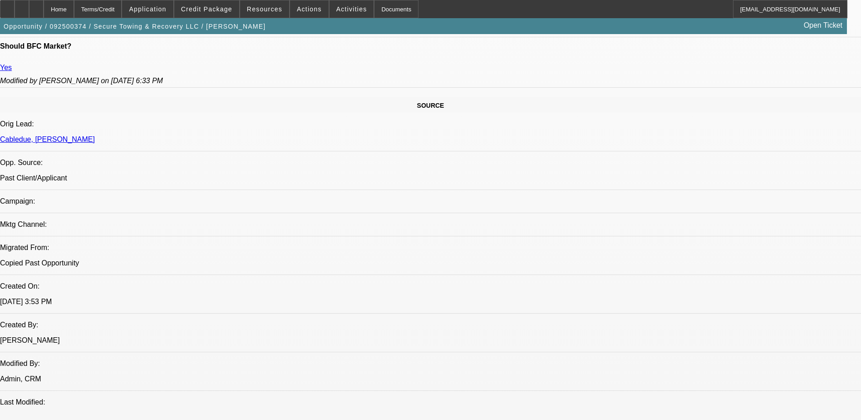
scroll to position [545, 0]
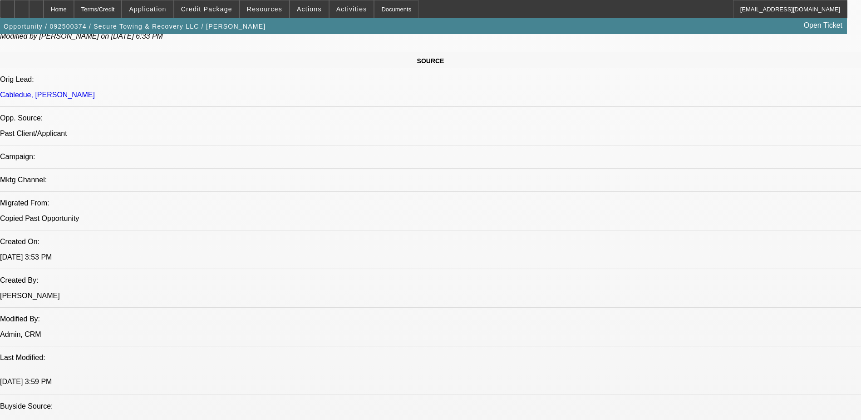
click at [306, 27] on div "Opportunity / 092500374 / Secure Towing & Recovery LLC / [PERSON_NAME] Open Tic…" at bounding box center [423, 26] width 847 height 16
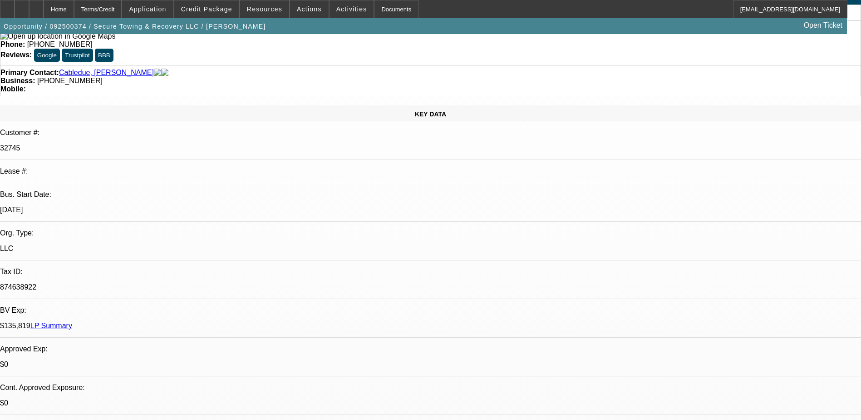
scroll to position [0, 0]
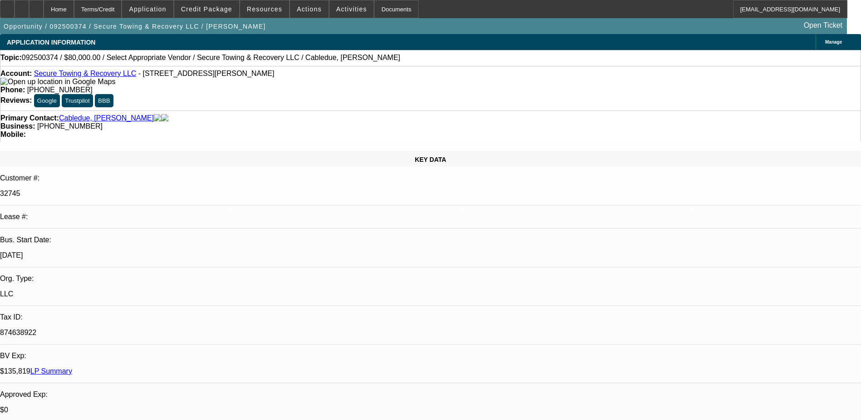
radio input "true"
type textarea "Shawn was happy to hear payoff and updated numbers, will let us know as soon as…"
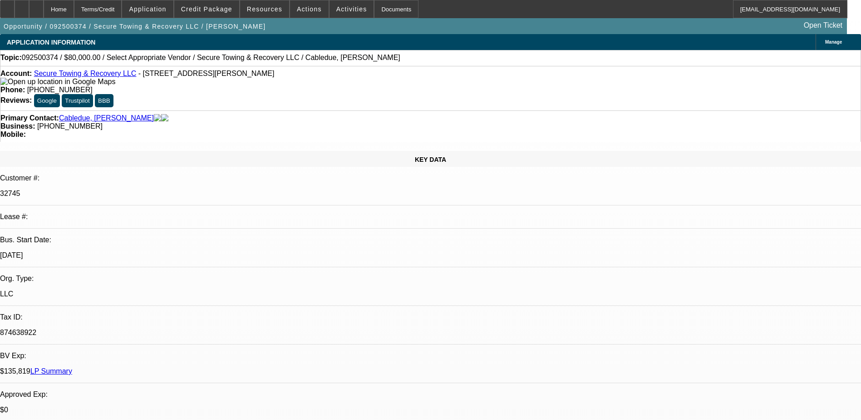
radio input "true"
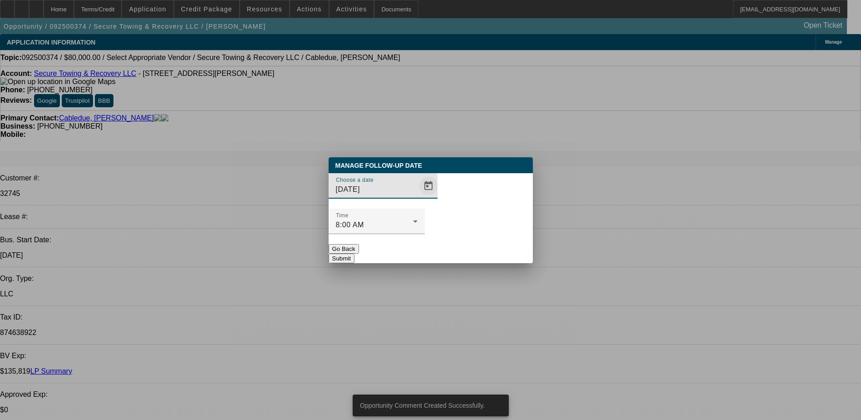
click at [421, 197] on span "Open calendar" at bounding box center [429, 186] width 22 height 22
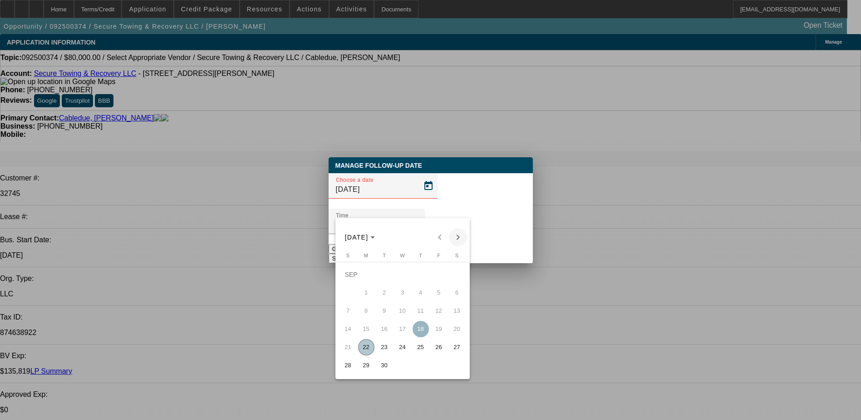
click at [460, 240] on span "Next month" at bounding box center [458, 237] width 18 height 18
click at [363, 297] on span "6" at bounding box center [366, 292] width 16 height 16
type input "10/6/2025"
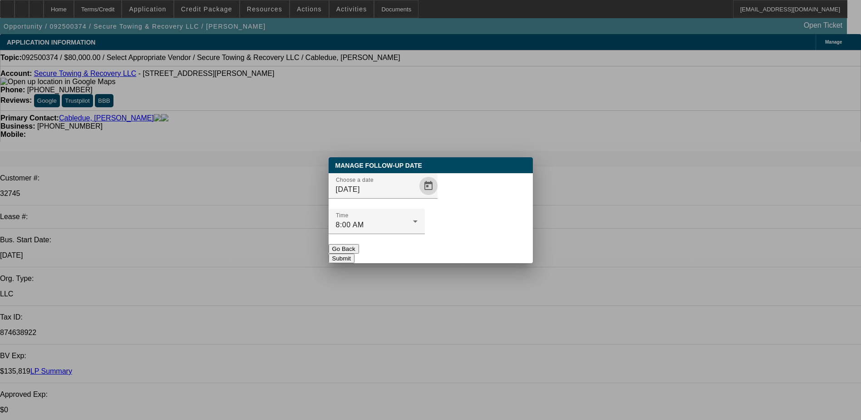
click at [355, 253] on button "Submit" at bounding box center [342, 258] width 26 height 10
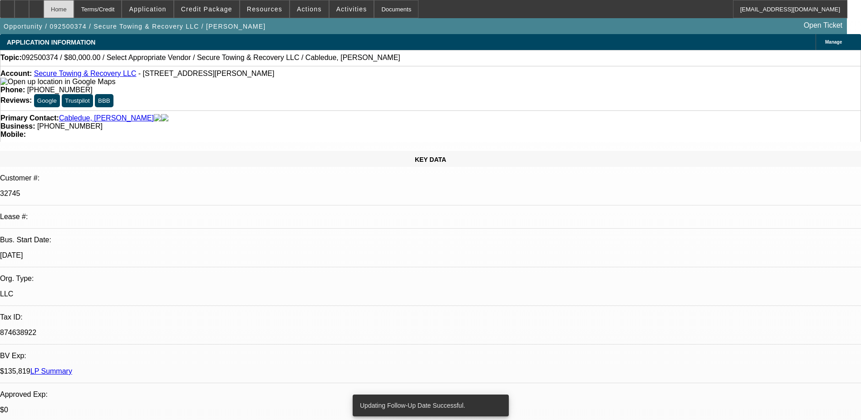
click at [74, 11] on div "Home" at bounding box center [59, 9] width 30 height 18
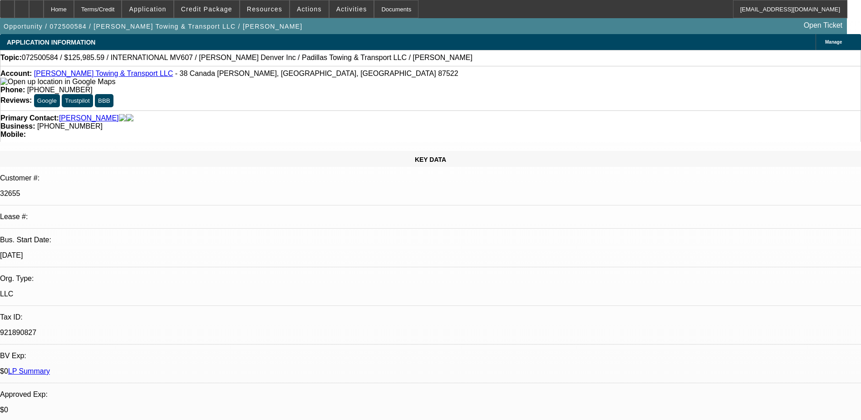
select select "0.1"
select select "0"
select select "0.1"
select select "0"
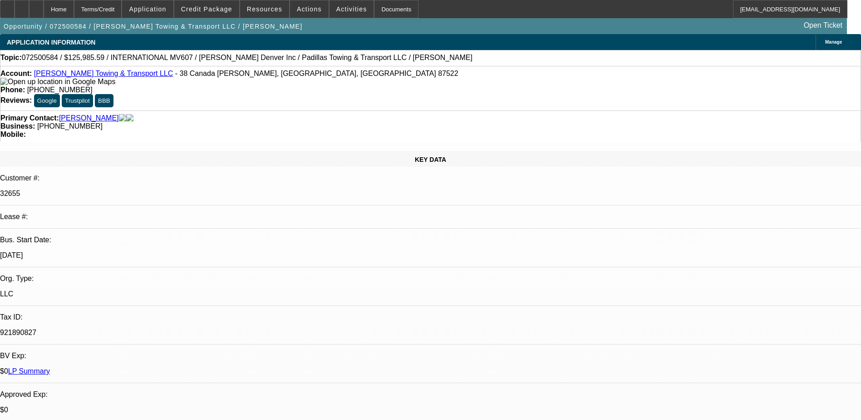
select select "0"
select select "0.1"
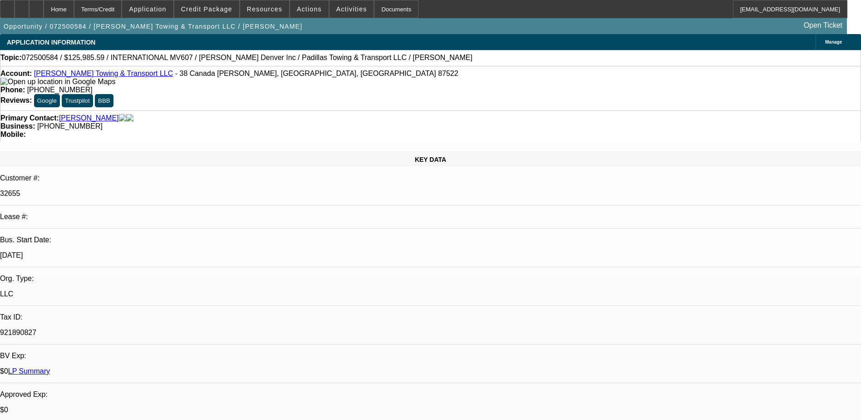
select select "0"
select select "1"
select select "2"
select select "6"
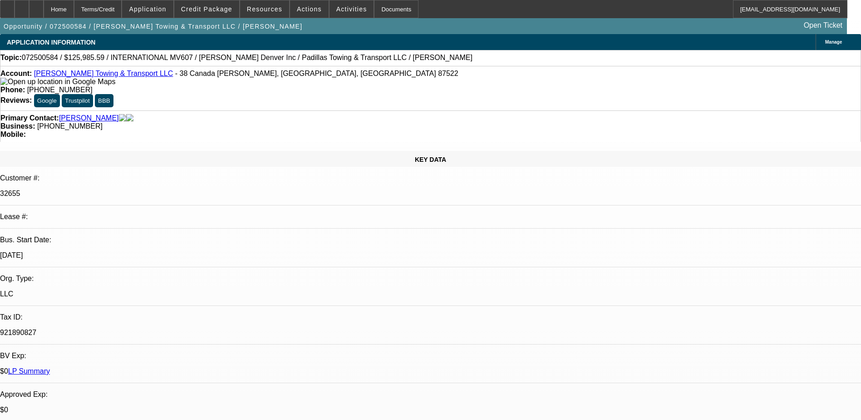
select select "1"
select select "2"
select select "6"
select select "1"
select select "2"
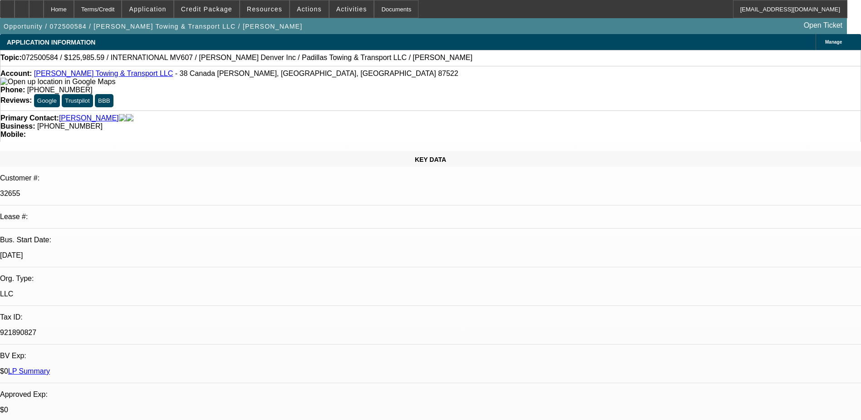
select select "6"
select select "1"
select select "2"
select select "6"
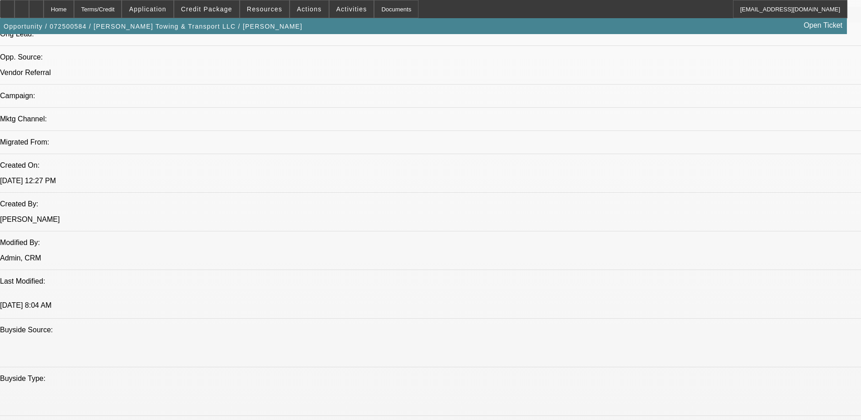
scroll to position [569, 0]
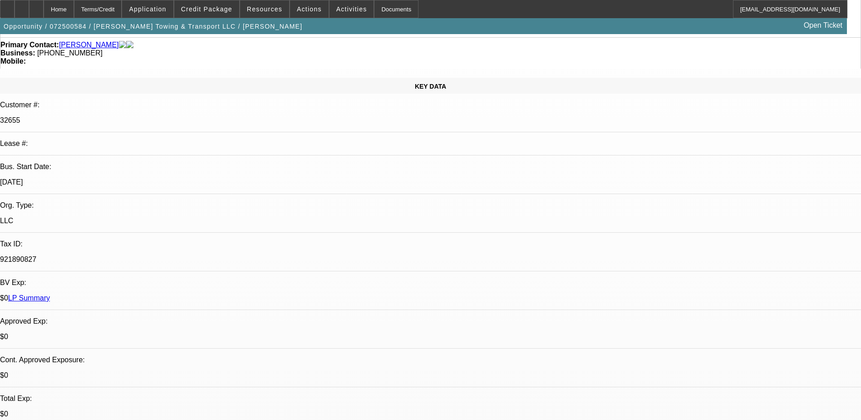
scroll to position [45, 0]
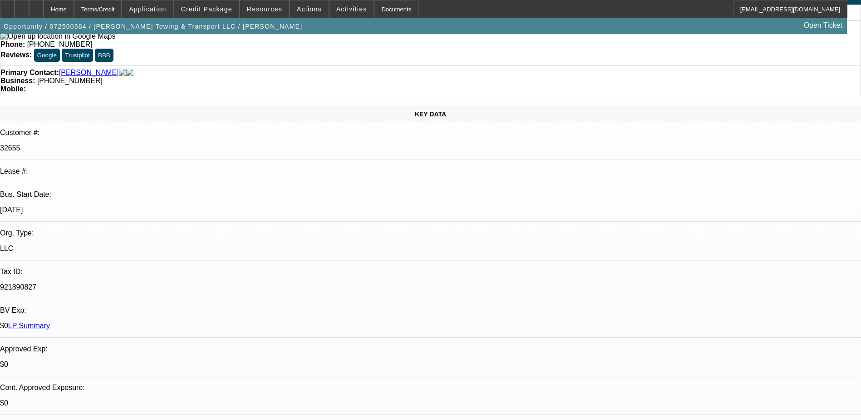
scroll to position [297, 0]
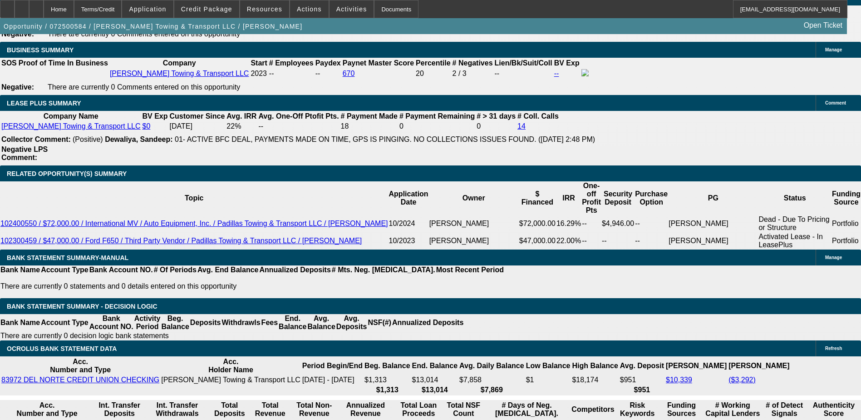
scroll to position [1544, 0]
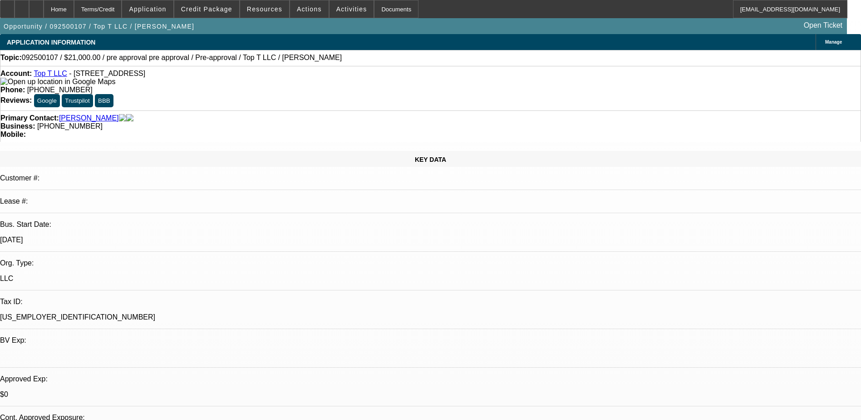
select select "0"
select select "15"
select select "0.1"
select select "4"
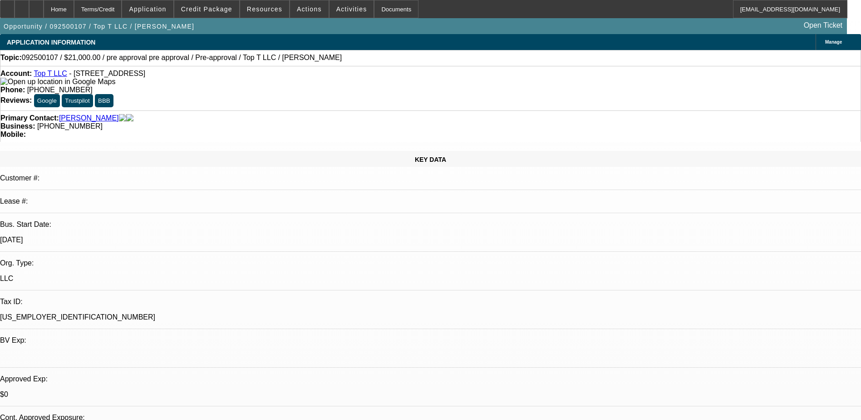
select select "0"
select select "6"
select select "0"
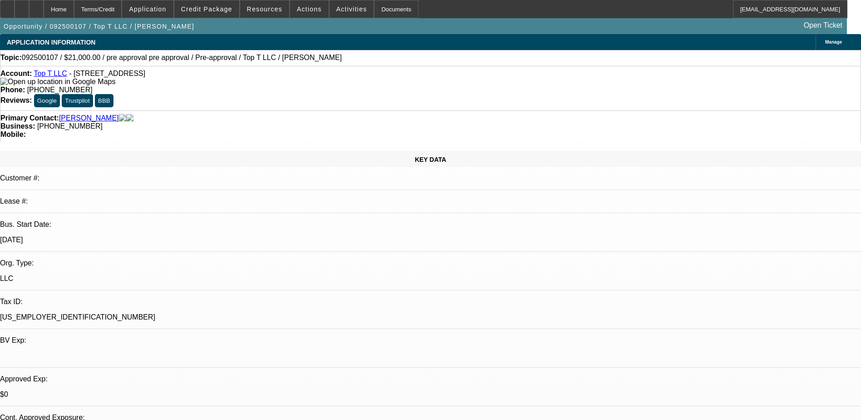
select select "0"
select select "0.1"
select select "4"
select select "0"
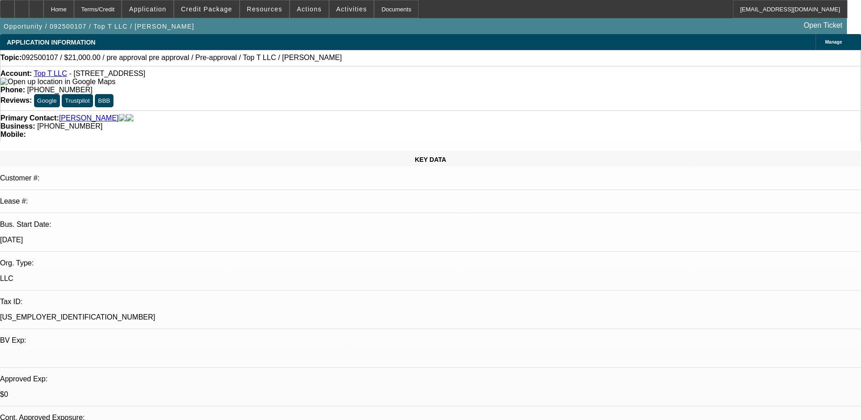
select select "0.1"
select select "4"
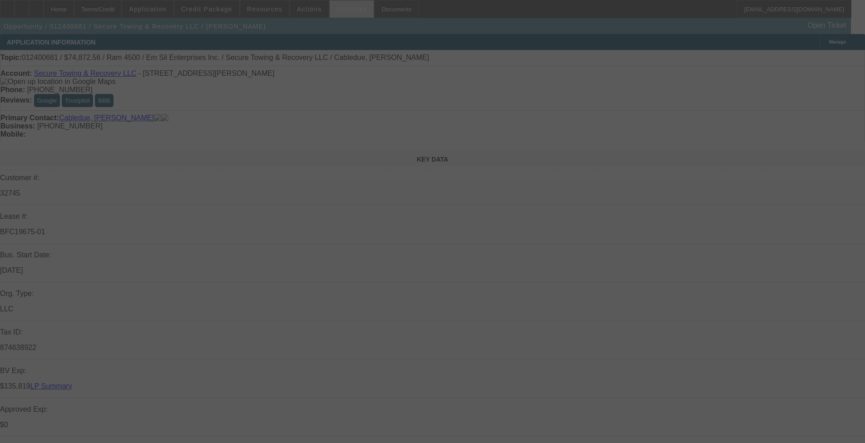
select select "0"
select select "2"
select select "0"
select select "2"
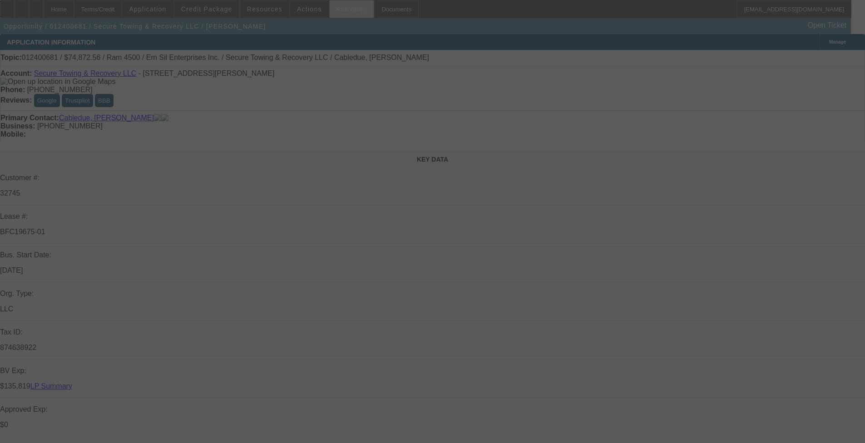
select select "0"
select select "2"
select select "0"
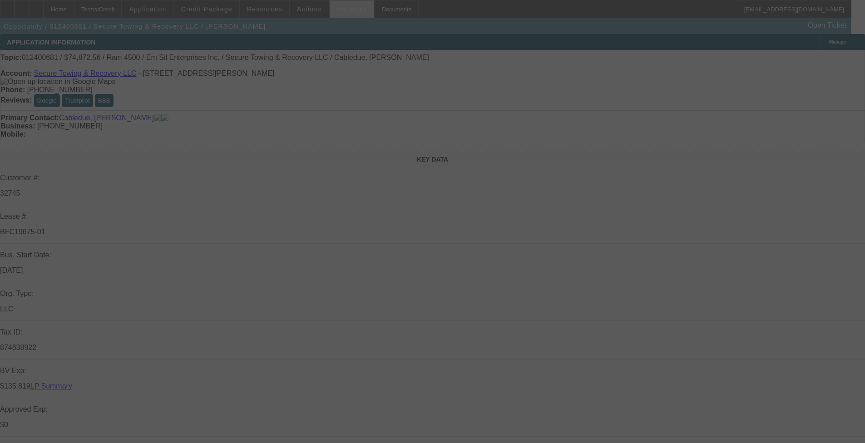
select select "2"
select select "0"
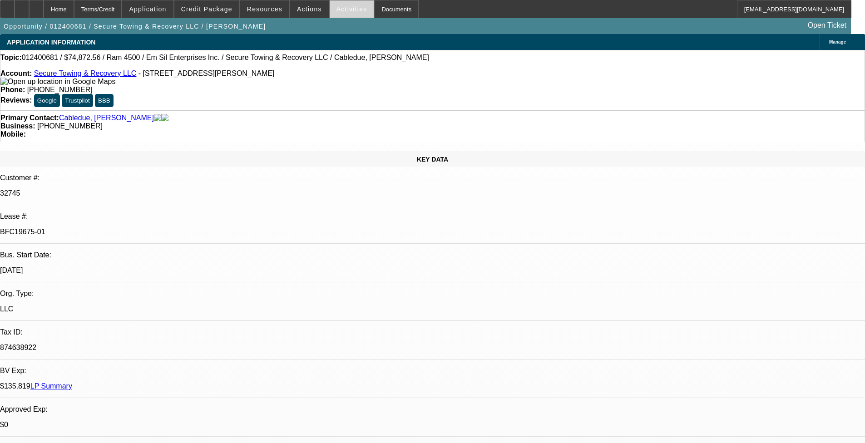
select select "1"
select select "2"
select select "6"
select select "1"
select select "2"
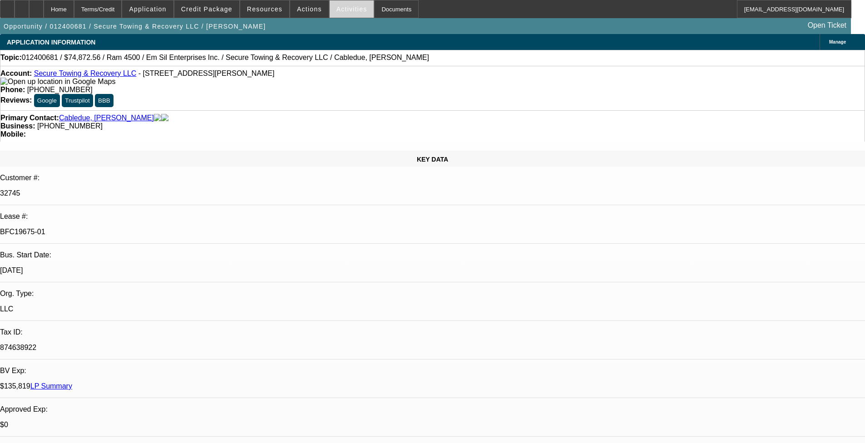
select select "6"
select select "1"
select select "2"
select select "6"
select select "1"
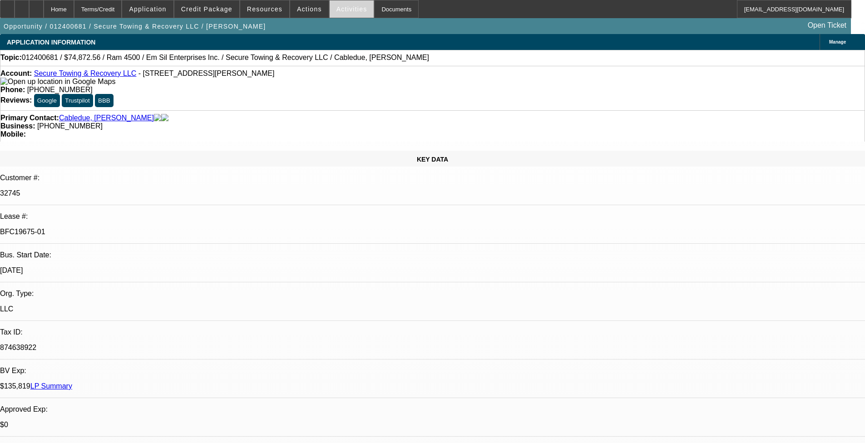
select select "2"
select select "6"
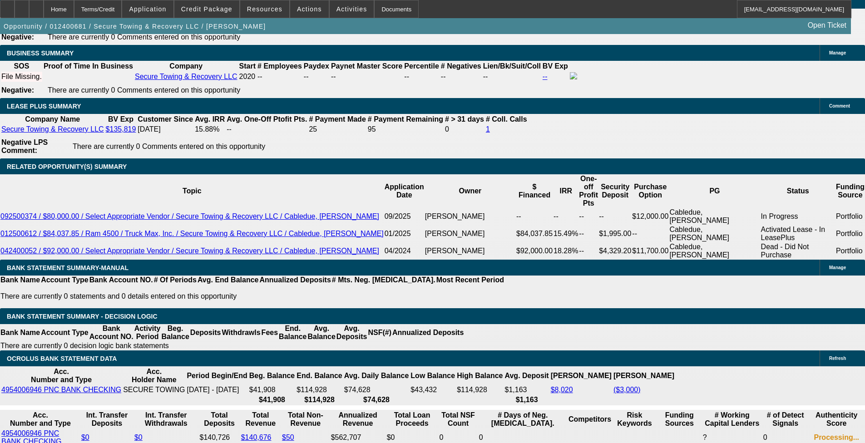
scroll to position [1498, 0]
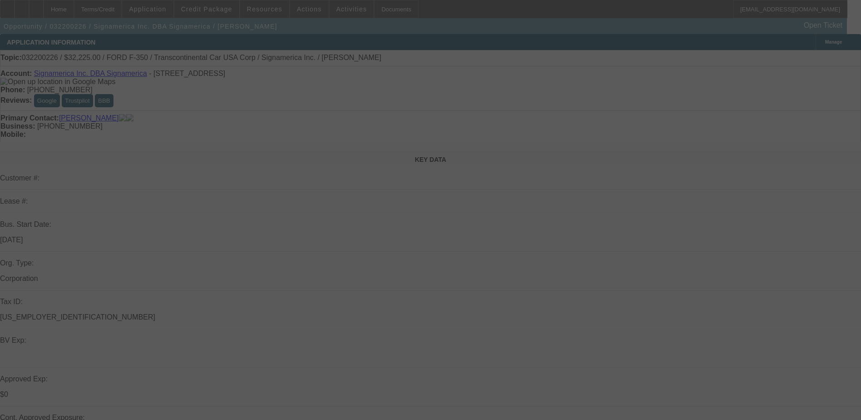
select select "0"
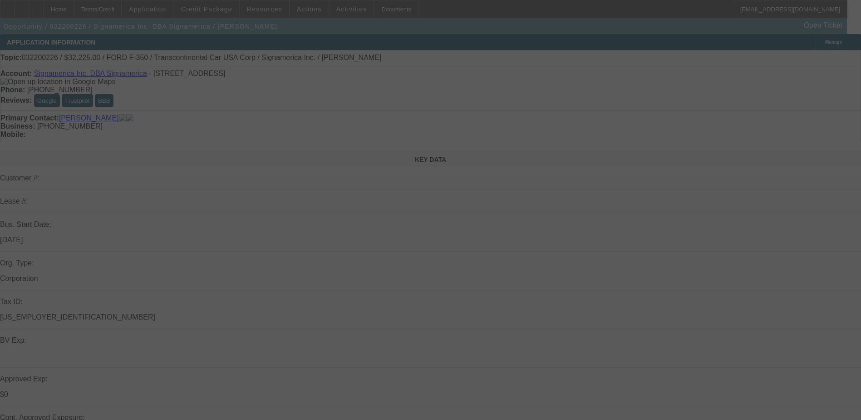
select select "0"
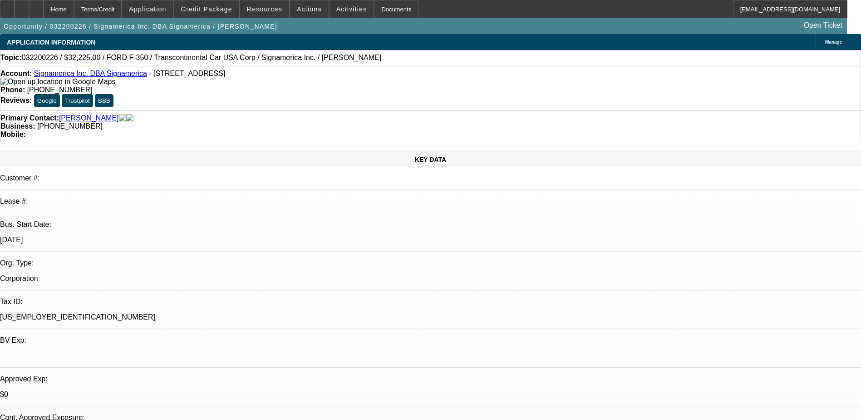
select select "1"
select select "6"
select select "1"
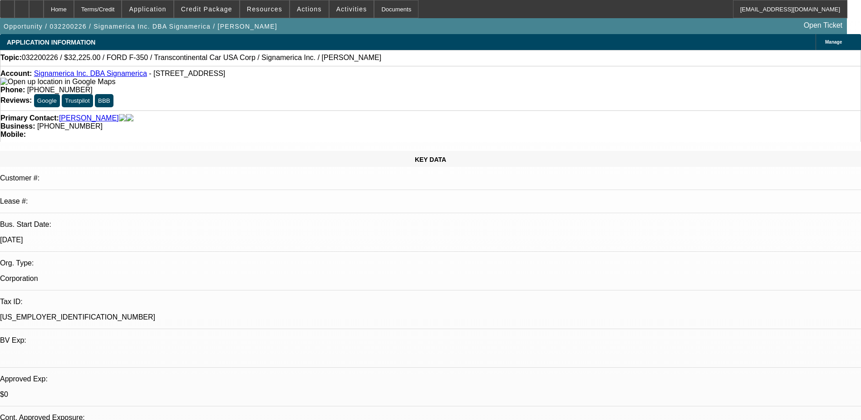
select select "6"
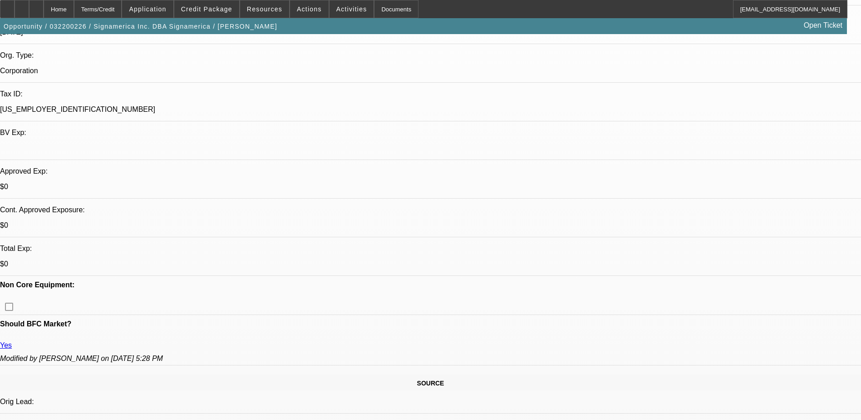
scroll to position [227, 0]
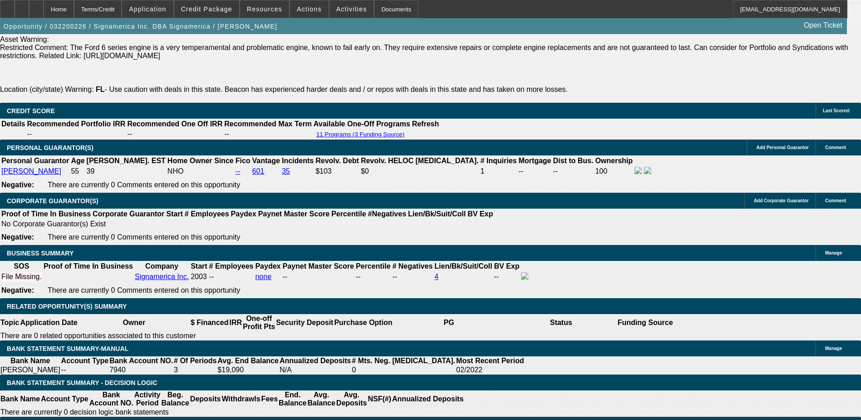
scroll to position [1317, 0]
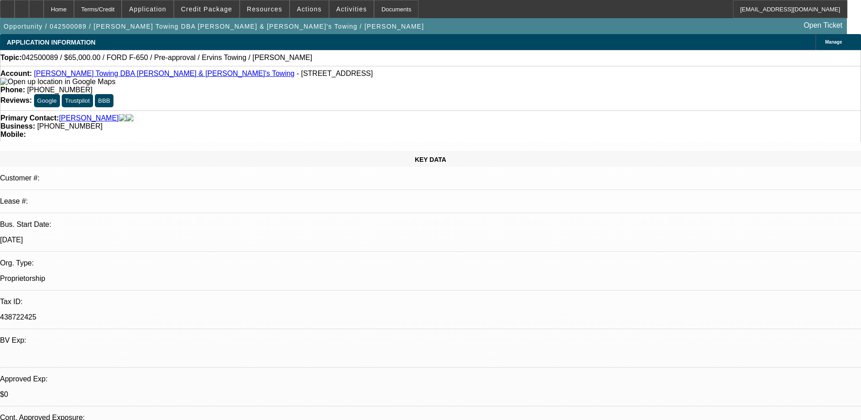
select select "0"
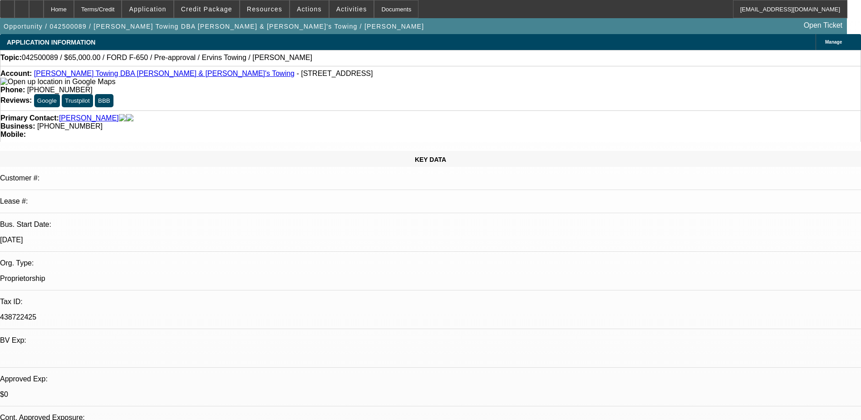
select select "0"
select select "1"
select select "6"
select select "1"
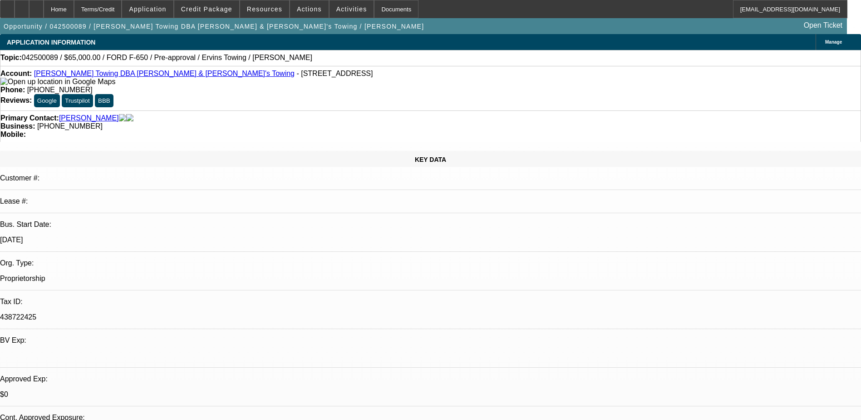
select select "1"
select select "6"
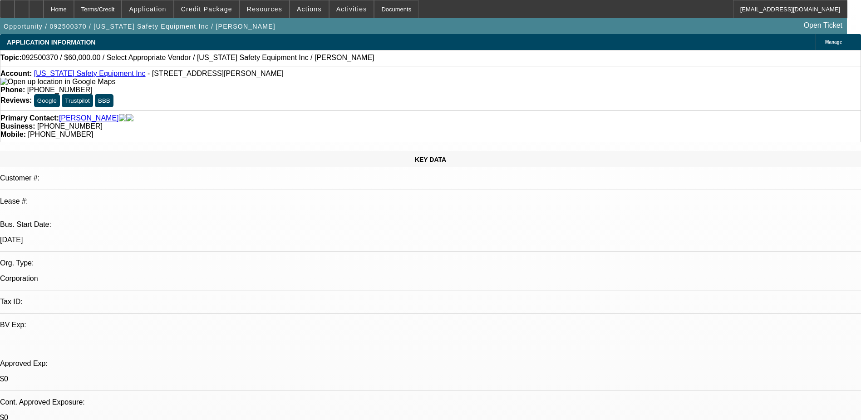
select select "0"
select select "2"
select select "0.1"
select select "4"
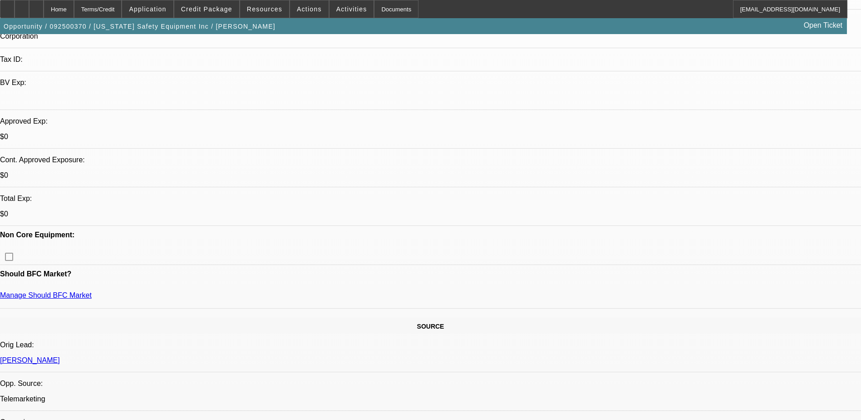
scroll to position [272, 0]
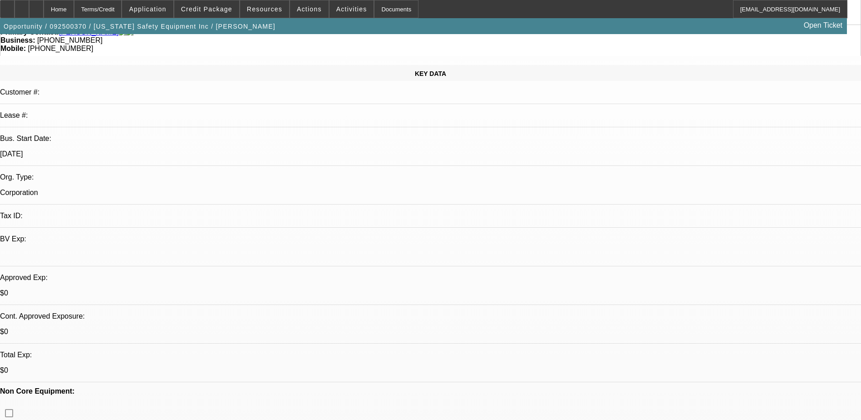
scroll to position [0, 0]
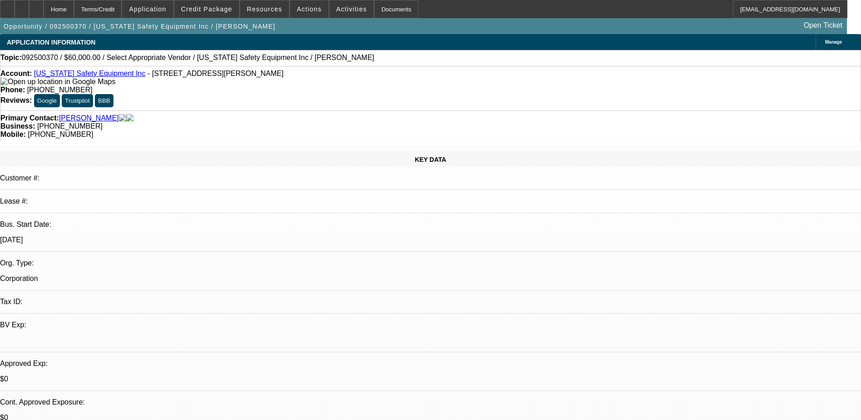
click at [74, 114] on link "[PERSON_NAME]" at bounding box center [89, 118] width 60 height 8
click at [365, 27] on div "Opportunity / 092500370 / Texas Safety Equipment Inc / Gaber, Alfred Open Ticket" at bounding box center [423, 26] width 847 height 16
click at [60, 94] on button "Google" at bounding box center [47, 100] width 26 height 13
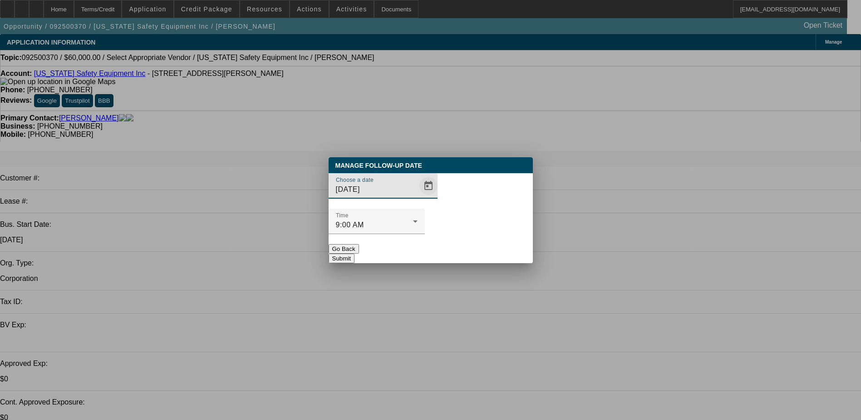
click at [418, 197] on span "Open calendar" at bounding box center [429, 186] width 22 height 22
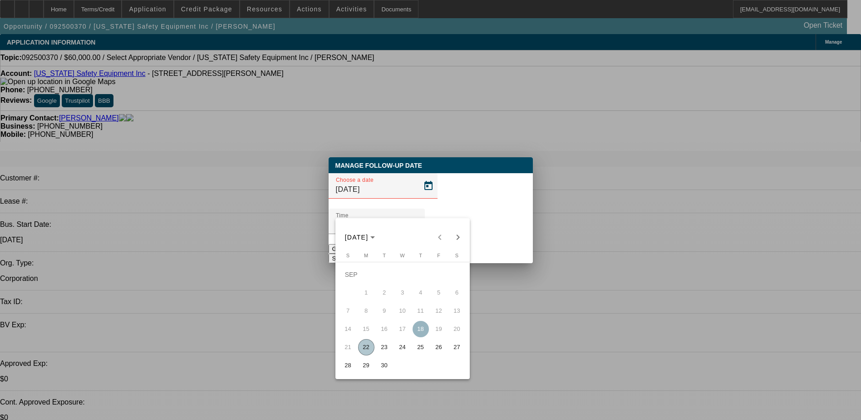
click at [434, 353] on span "26" at bounding box center [439, 347] width 16 height 16
type input "9/26/2025"
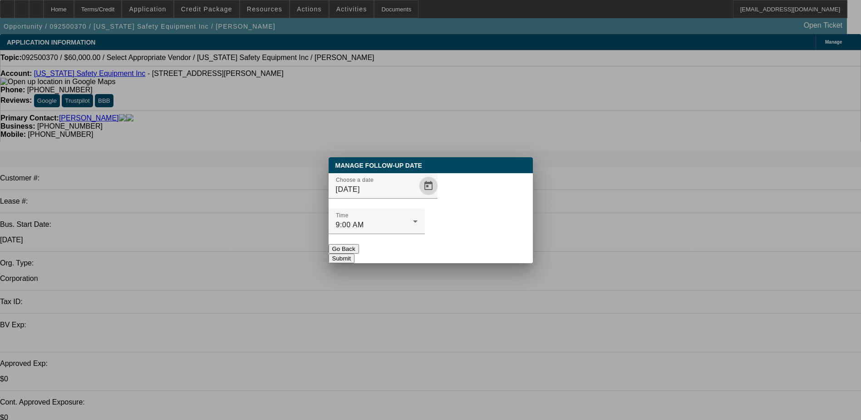
click at [355, 253] on button "Submit" at bounding box center [342, 258] width 26 height 10
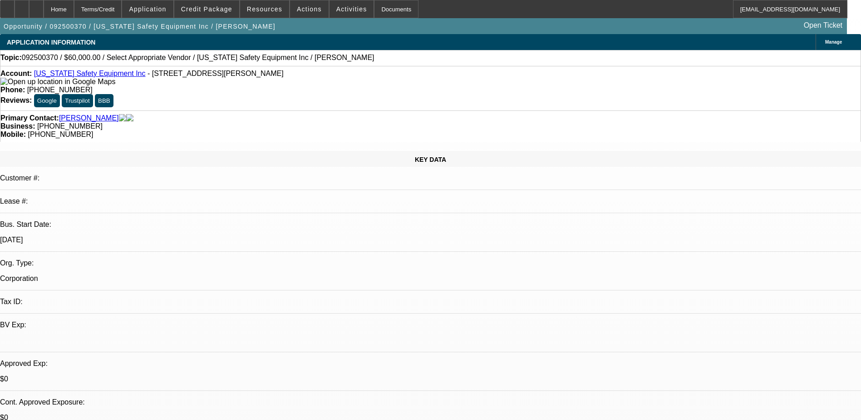
click at [370, 31] on div "Opportunity / 092500370 / Texas Safety Equipment Inc / Gaber, Alfred Open Ticket" at bounding box center [423, 26] width 847 height 16
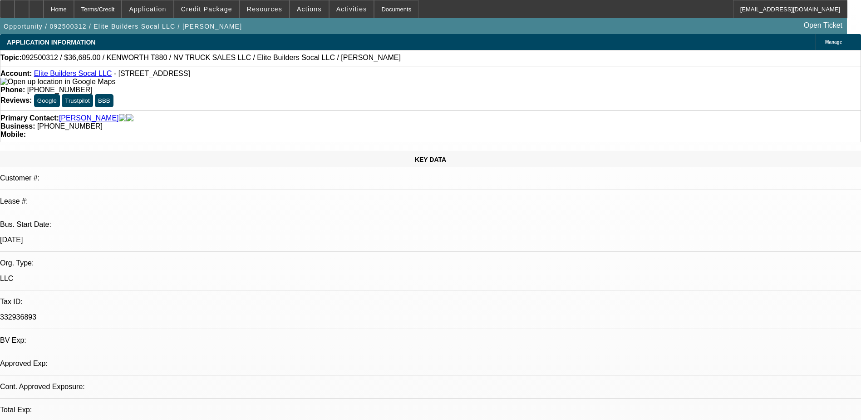
select select "0"
select select "2"
select select "0.1"
select select "1"
select select "2"
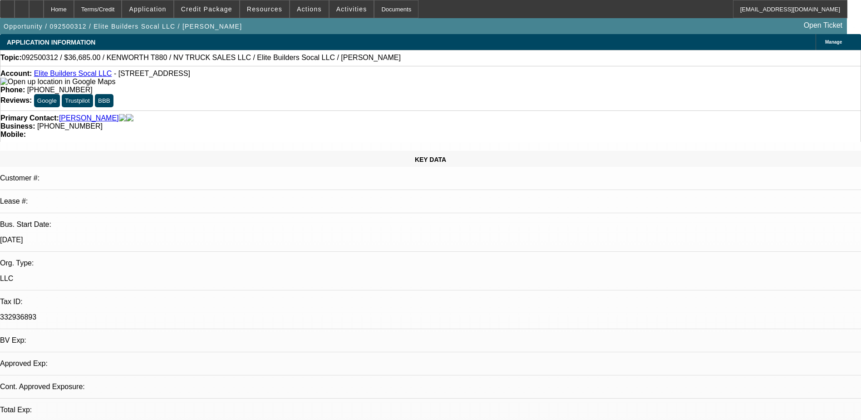
select select "4"
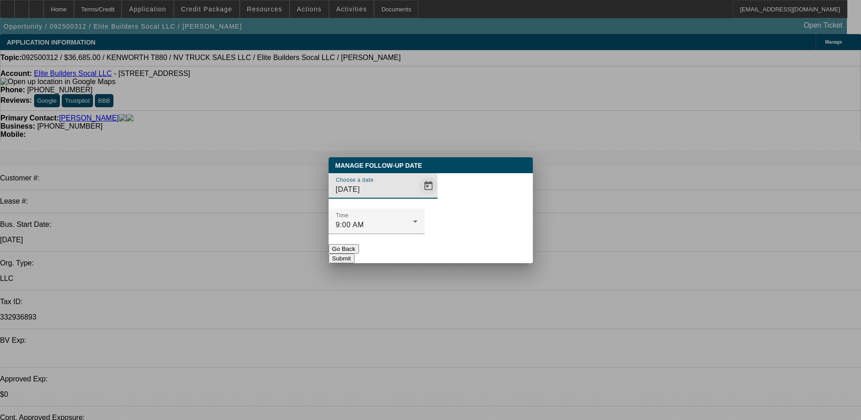
click at [418, 197] on span "Open calendar" at bounding box center [429, 186] width 22 height 22
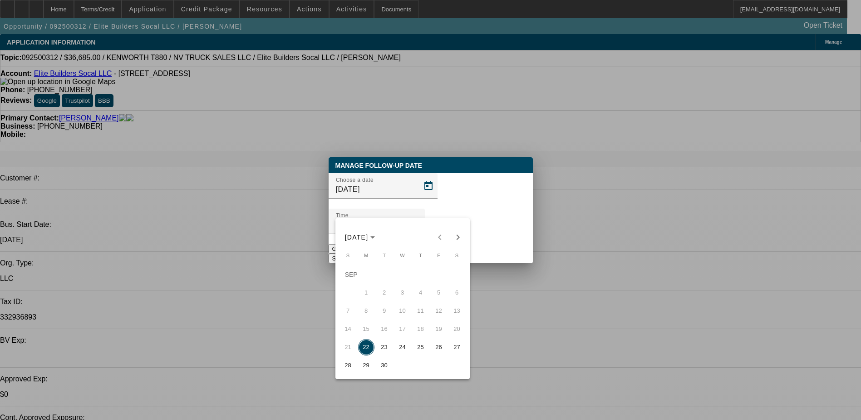
click at [432, 351] on span "26" at bounding box center [439, 347] width 16 height 16
type input "9/26/2025"
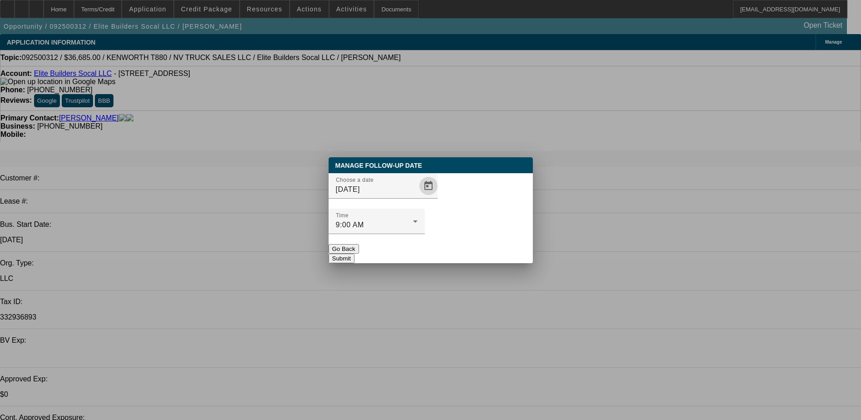
click at [355, 253] on button "Submit" at bounding box center [342, 258] width 26 height 10
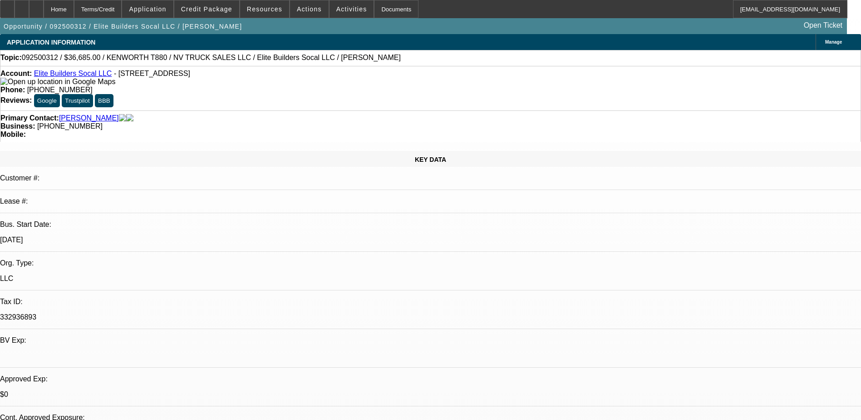
click at [293, 29] on div "Opportunity / 092500312 / Elite Builders Socal LLC / Garcia, Jennette Open Tick…" at bounding box center [423, 26] width 847 height 16
select select "0"
select select "0.1"
select select "0"
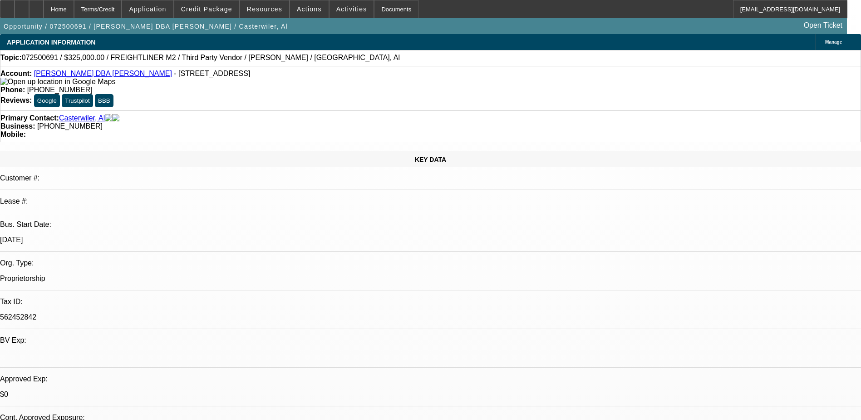
select select "0"
select select "0.1"
select select "0"
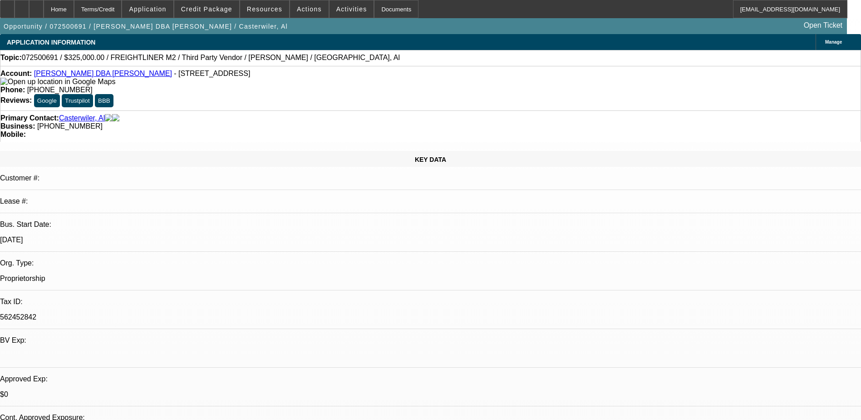
select select "0"
select select "1"
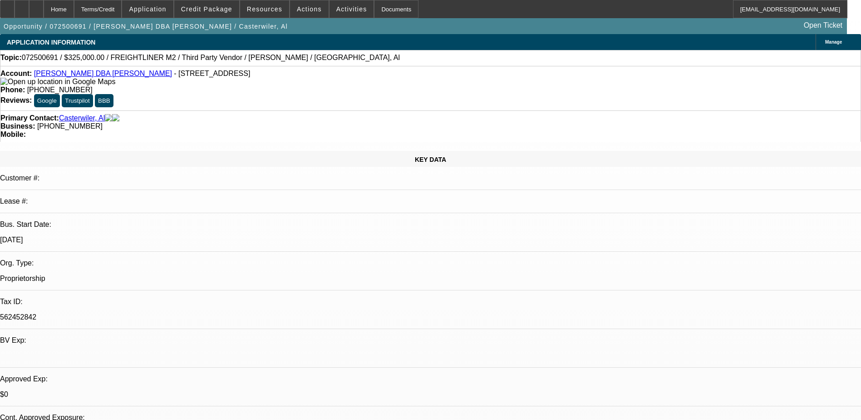
select select "6"
select select "1"
select select "6"
select select "1"
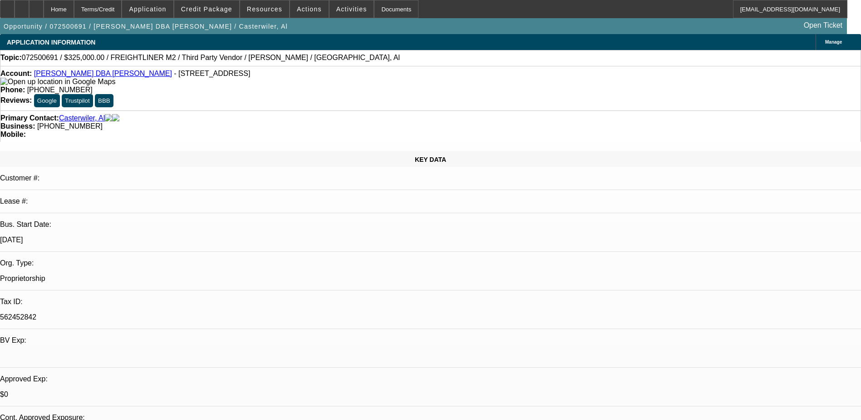
select select "2"
select select "6"
select select "1"
select select "9"
select select "6"
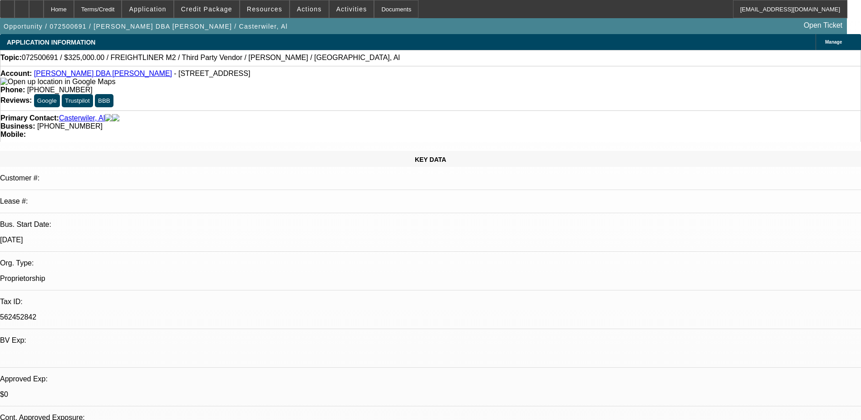
click at [275, 27] on div "Opportunity / 072500691 / [PERSON_NAME] DBA [PERSON_NAME] / Casterwiler, Al Ope…" at bounding box center [423, 26] width 847 height 16
click at [80, 76] on link "[PERSON_NAME] DBA [PERSON_NAME]" at bounding box center [103, 73] width 138 height 8
drag, startPoint x: 660, startPoint y: 42, endPoint x: 657, endPoint y: 45, distance: 4.8
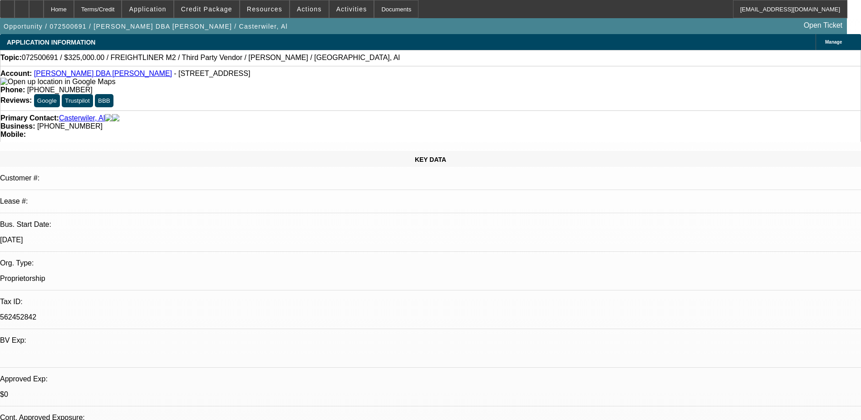
radio input "true"
type textarea "sent email with a few 6.7L alum bed F600's I found on marketplace"
radio input "true"
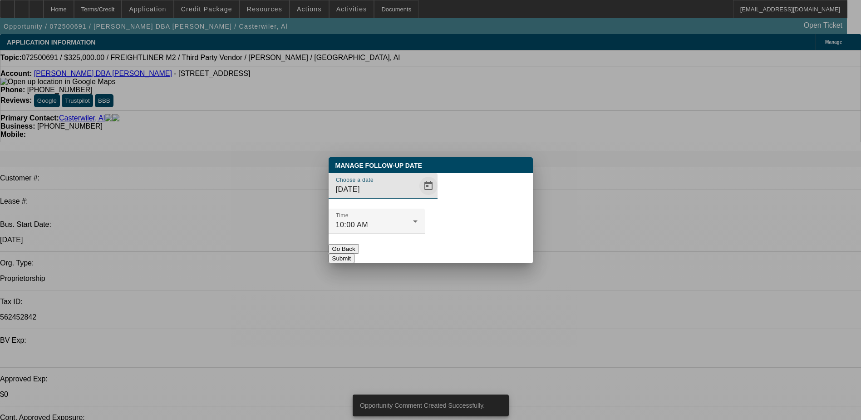
click at [418, 197] on span "Open calendar" at bounding box center [429, 186] width 22 height 22
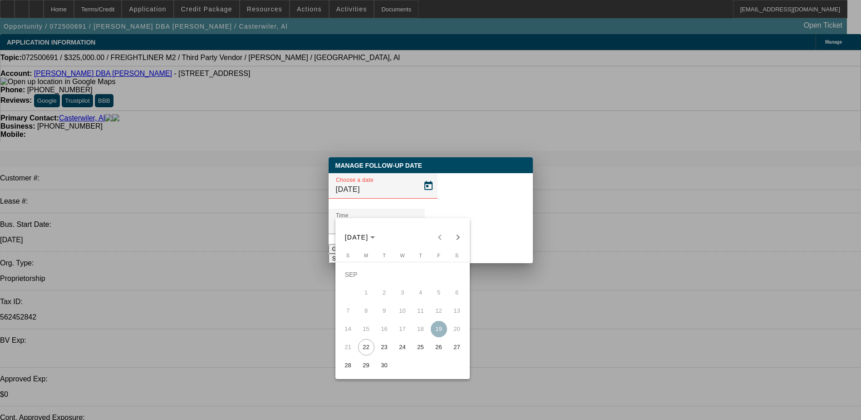
click at [366, 367] on span "29" at bounding box center [366, 365] width 16 height 16
type input "9/29/2025"
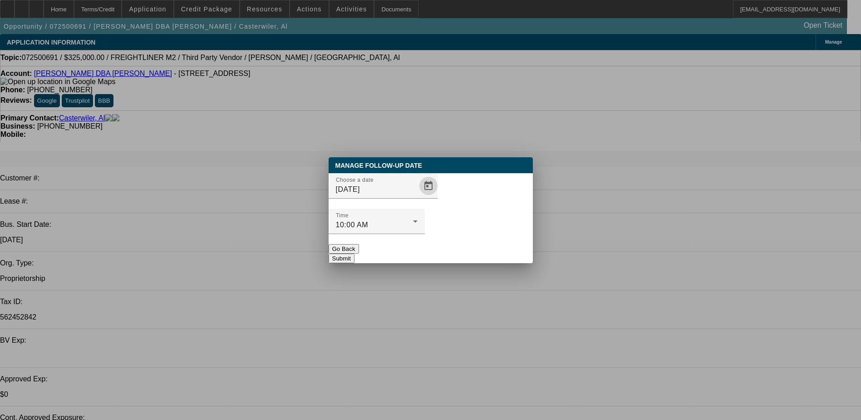
click at [355, 253] on button "Submit" at bounding box center [342, 258] width 26 height 10
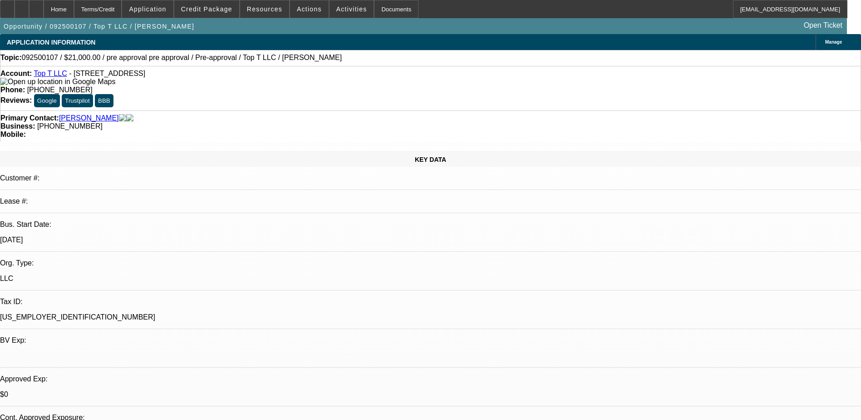
select select "0"
select select "15"
select select "0.1"
select select "4"
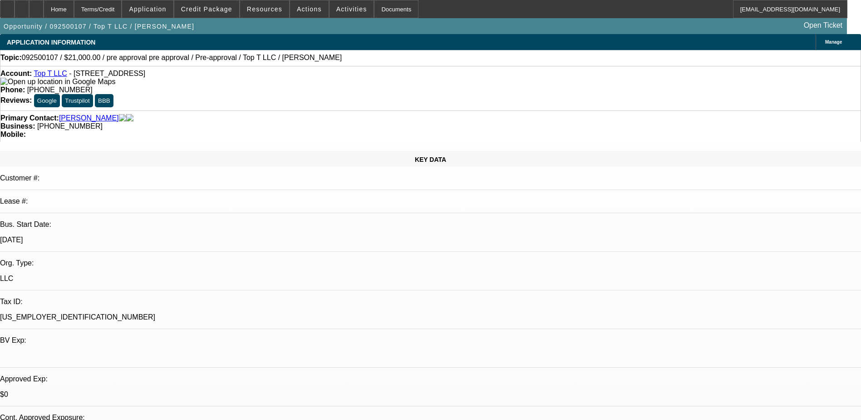
select select "0"
select select "6"
select select "0"
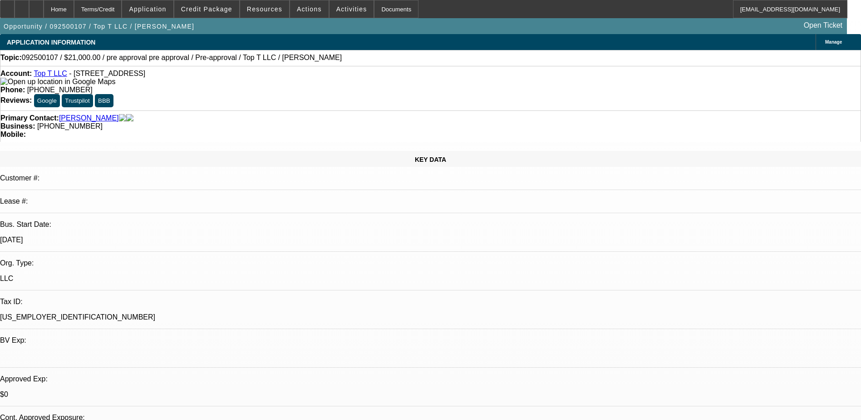
select select "0"
select select "0.1"
select select "4"
select select "0"
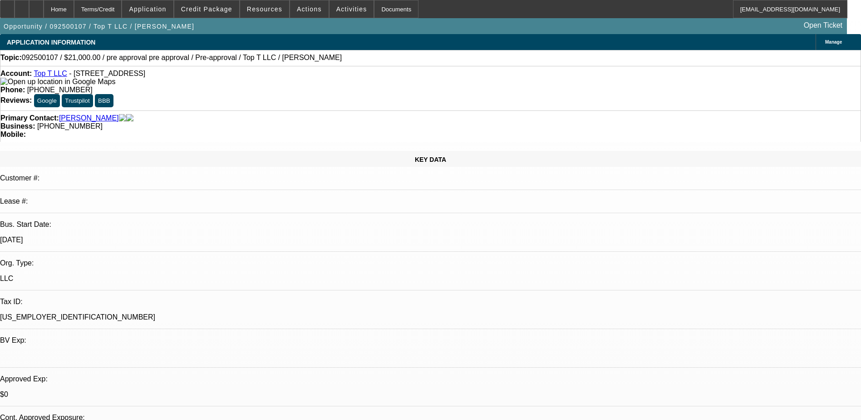
select select "0.1"
select select "4"
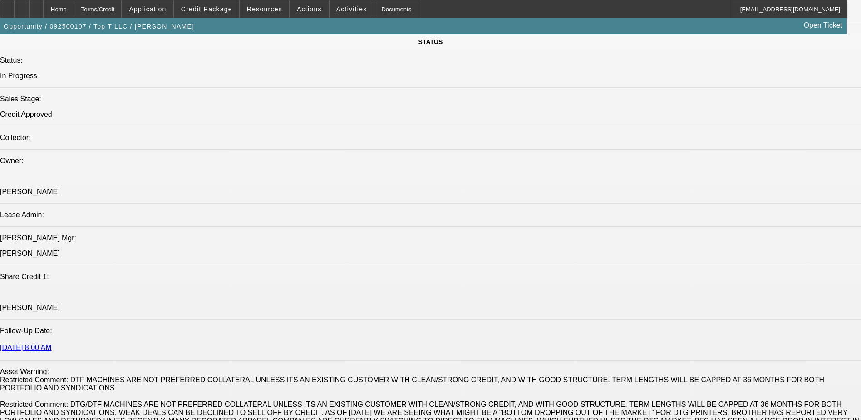
scroll to position [817, 0]
